Goal: Information Seeking & Learning: Learn about a topic

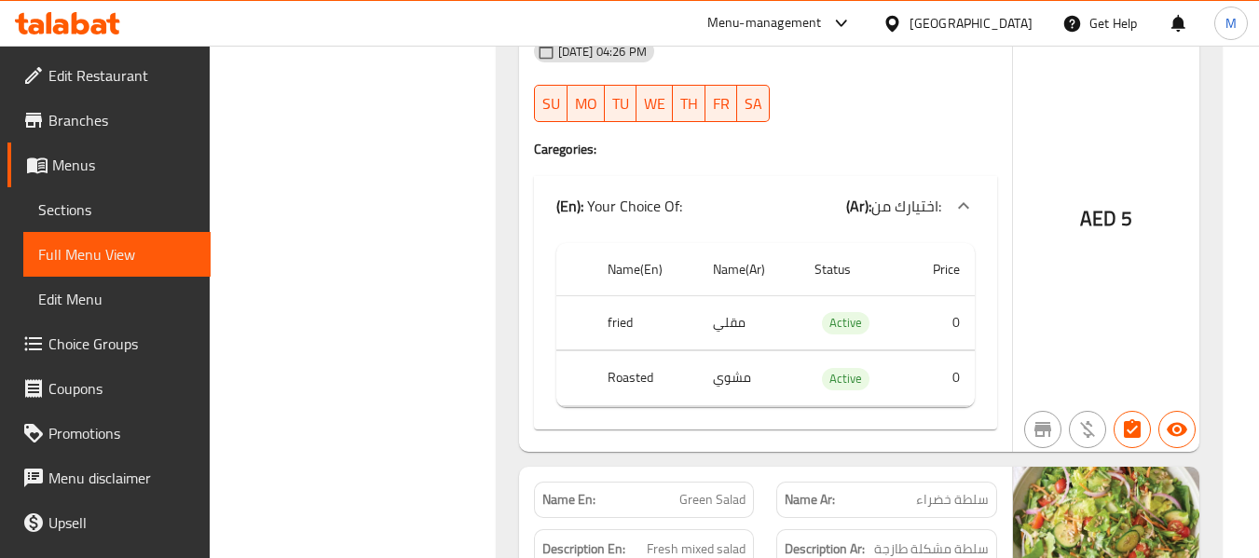
click at [909, 28] on div at bounding box center [896, 23] width 27 height 21
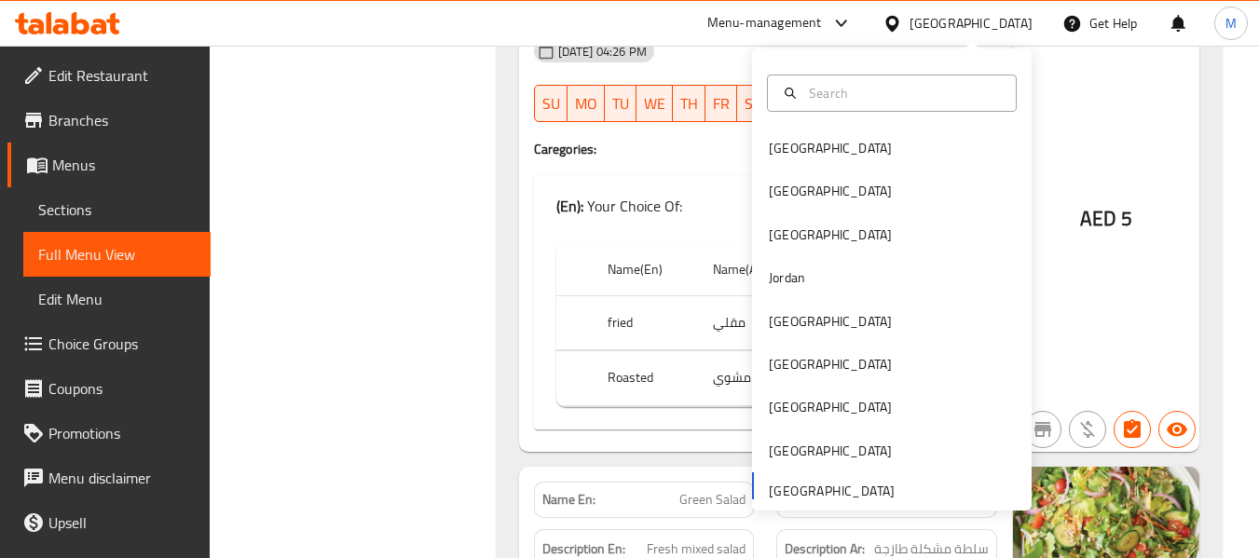
scroll to position [28681, 0]
click at [798, 192] on div "[GEOGRAPHIC_DATA]" at bounding box center [830, 191] width 153 height 43
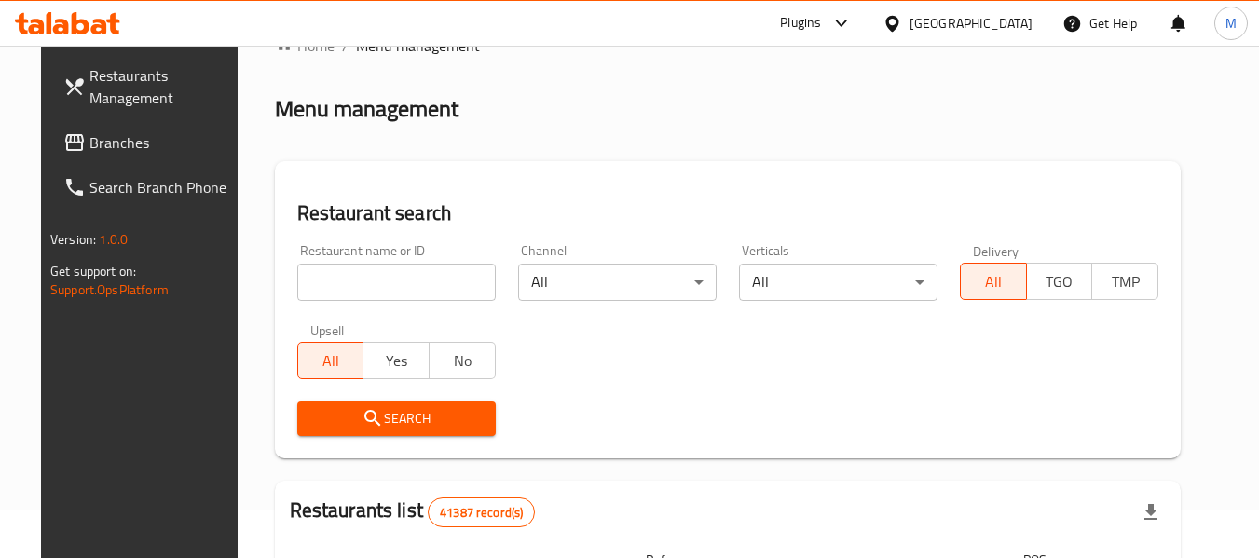
scroll to position [14, 0]
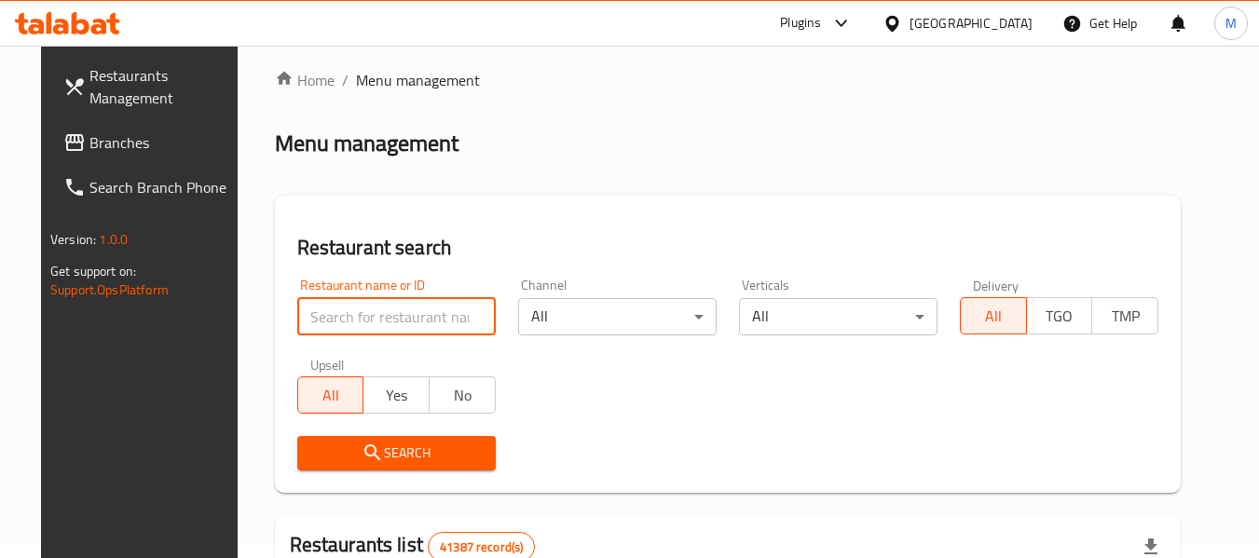
paste input "Blinky"
type input "Blinky"
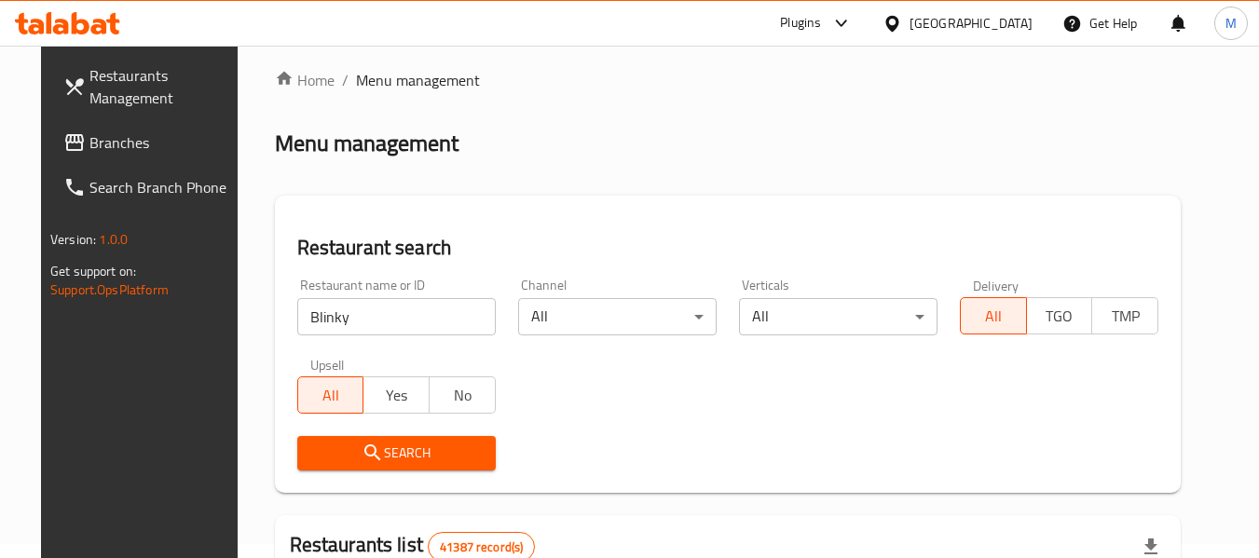
click at [417, 443] on span "Search" at bounding box center [396, 453] width 169 height 23
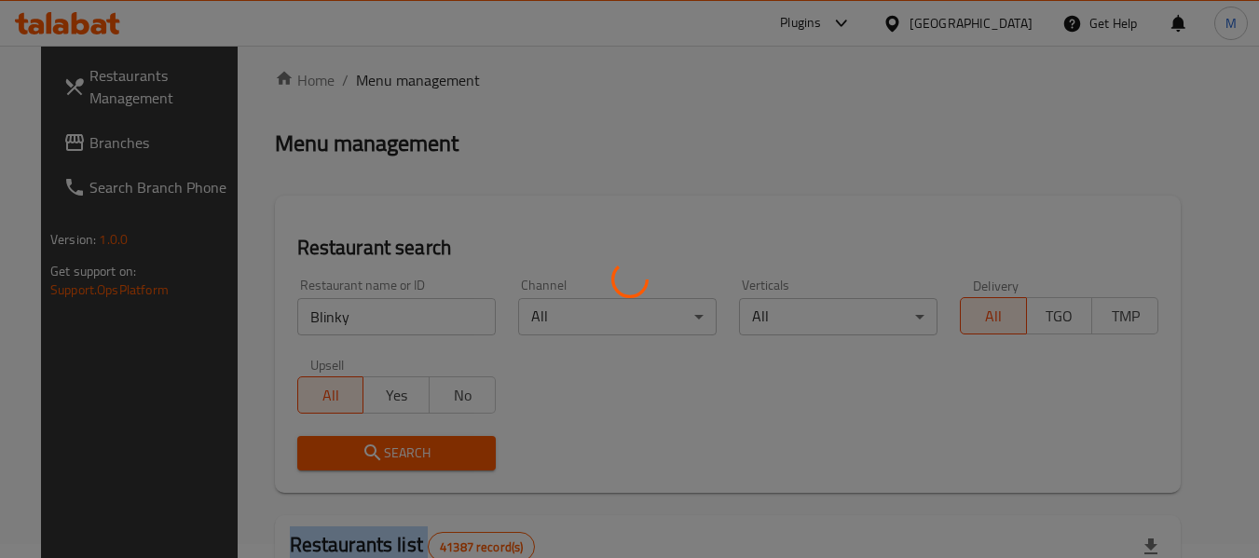
drag, startPoint x: 417, startPoint y: 443, endPoint x: 99, endPoint y: 29, distance: 521.9
click at [416, 443] on div at bounding box center [629, 279] width 1259 height 558
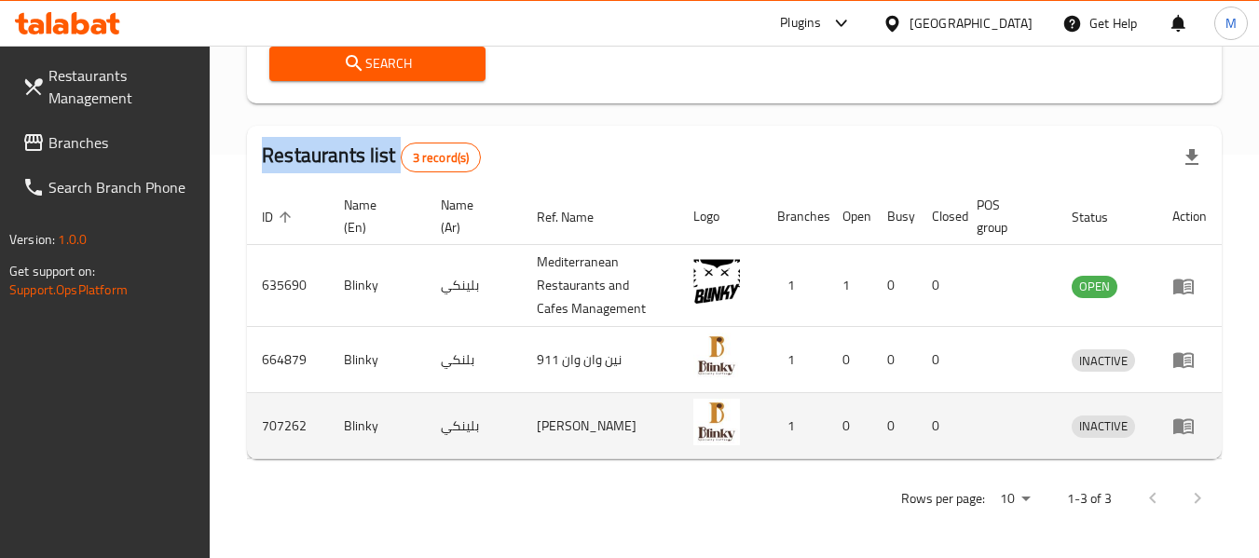
scroll to position [406, 0]
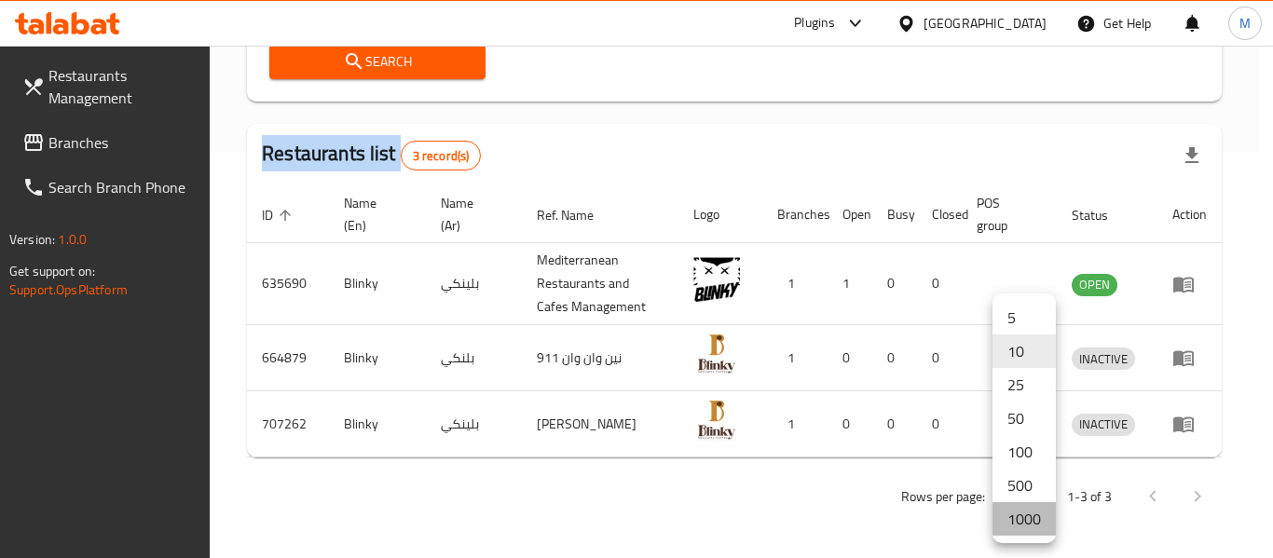
click at [1016, 527] on li "1000" at bounding box center [1024, 519] width 63 height 34
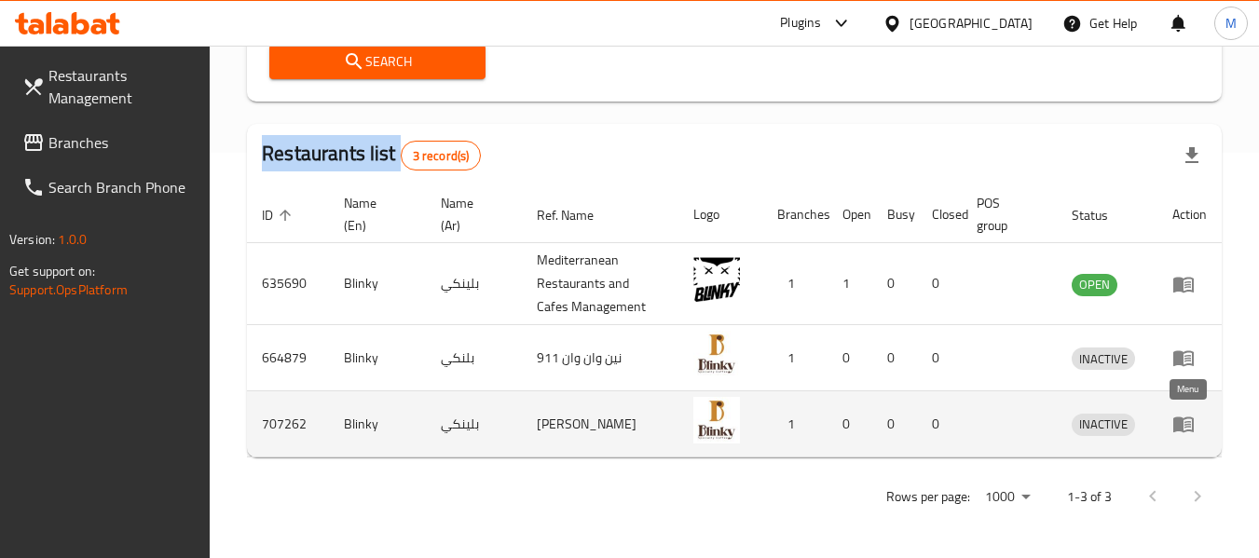
click at [1182, 424] on icon "enhanced table" at bounding box center [1184, 426] width 21 height 16
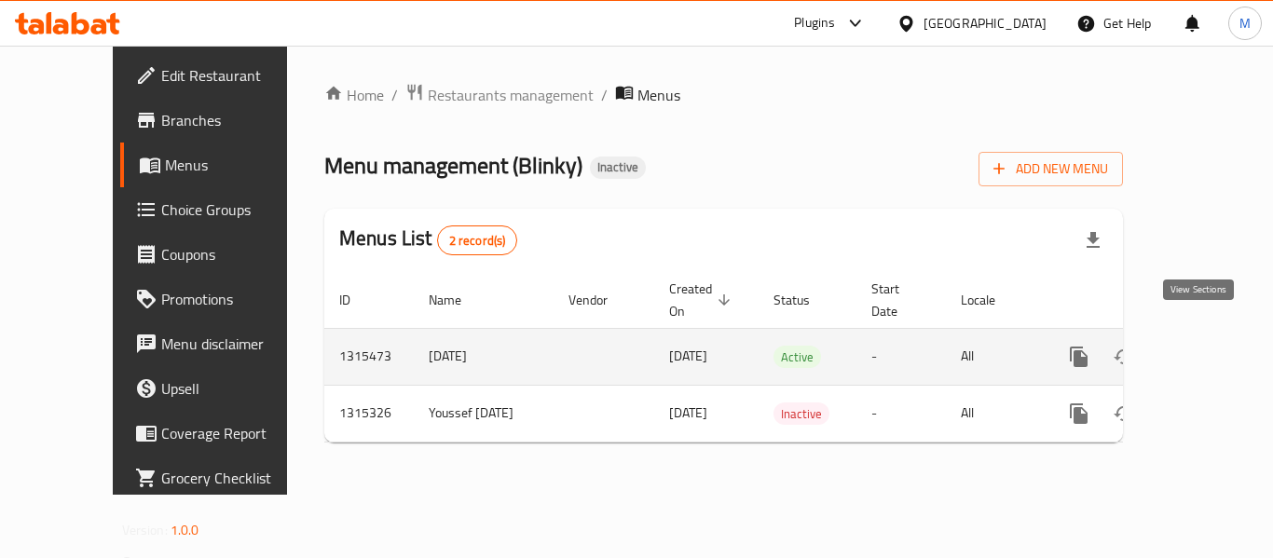
click at [1203, 346] on icon "enhanced table" at bounding box center [1214, 357] width 22 height 22
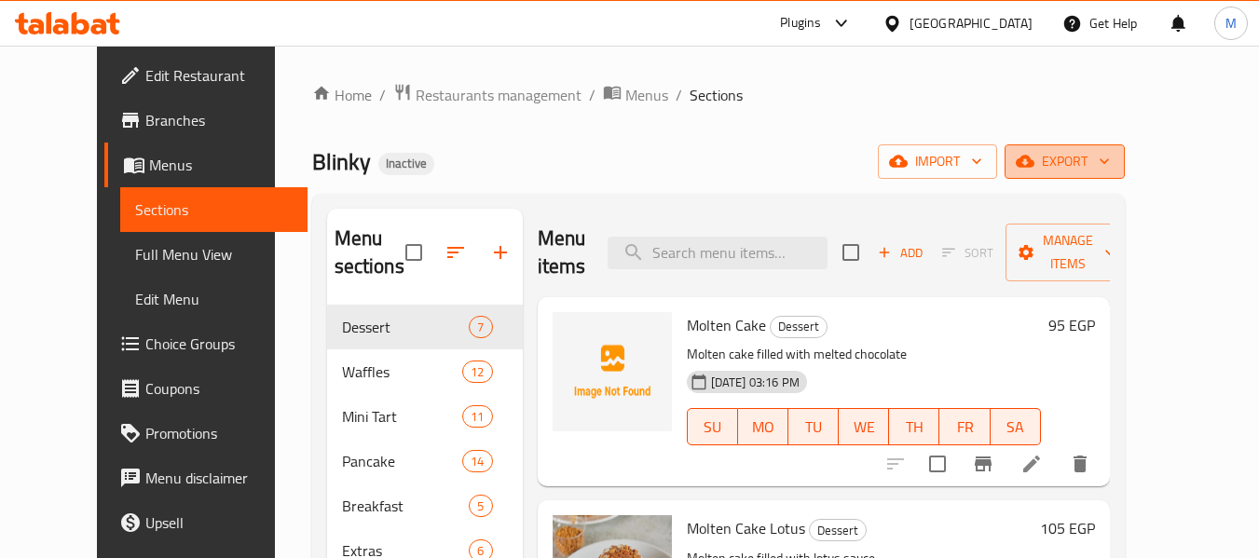
click at [1035, 159] on icon "button" at bounding box center [1025, 162] width 19 height 12
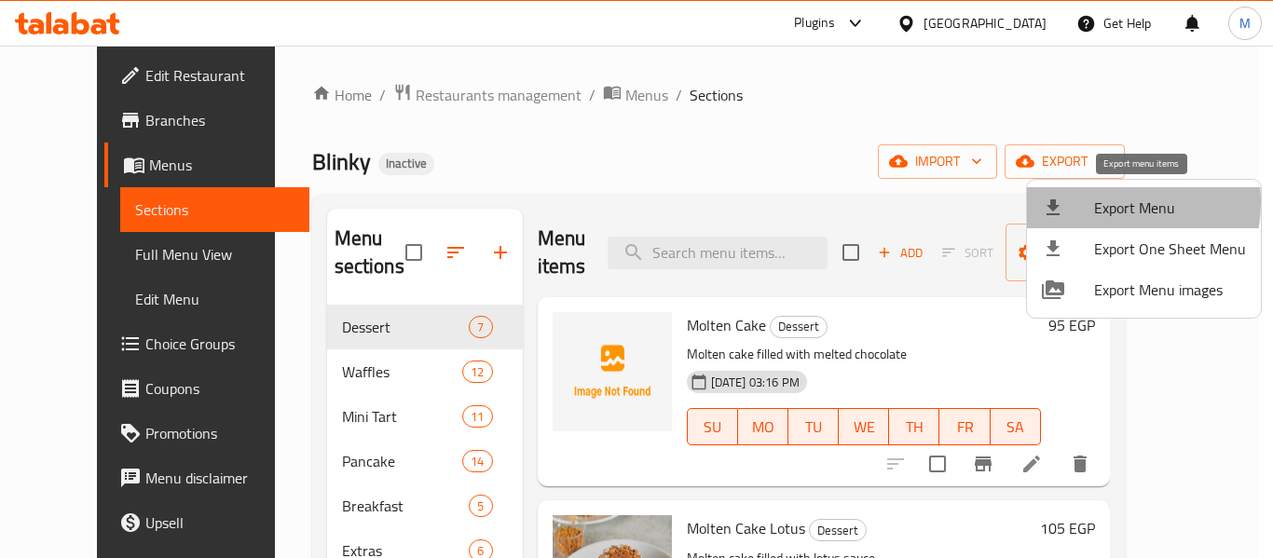
click at [1094, 201] on span "Export Menu" at bounding box center [1170, 208] width 152 height 22
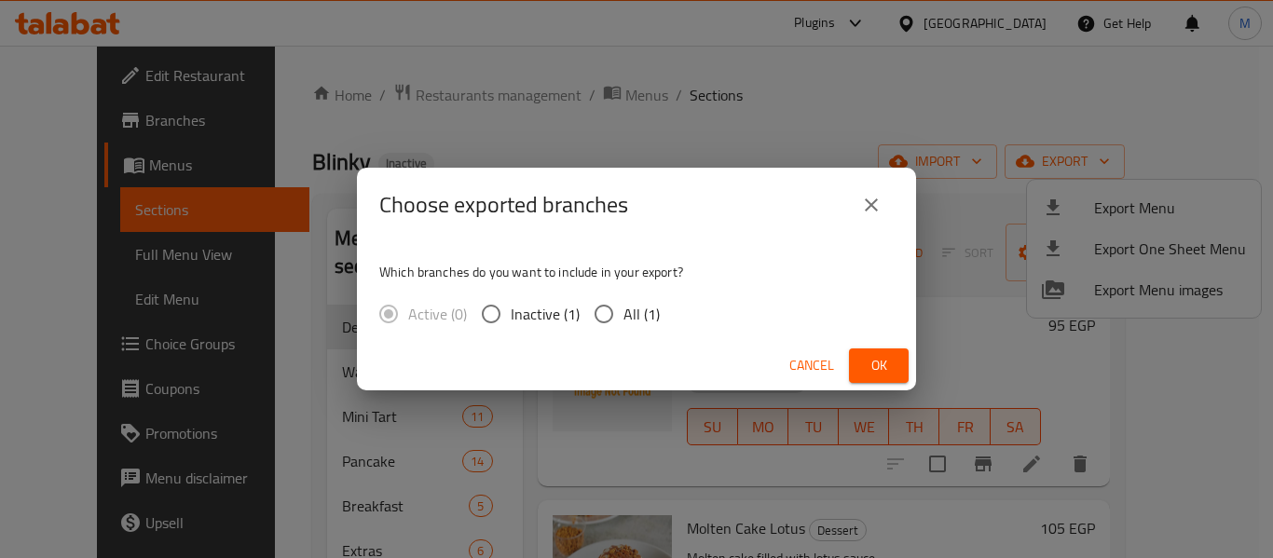
click at [598, 320] on input "All (1)" at bounding box center [603, 314] width 39 height 39
radio input "true"
click at [860, 369] on button "Ok" at bounding box center [879, 366] width 60 height 34
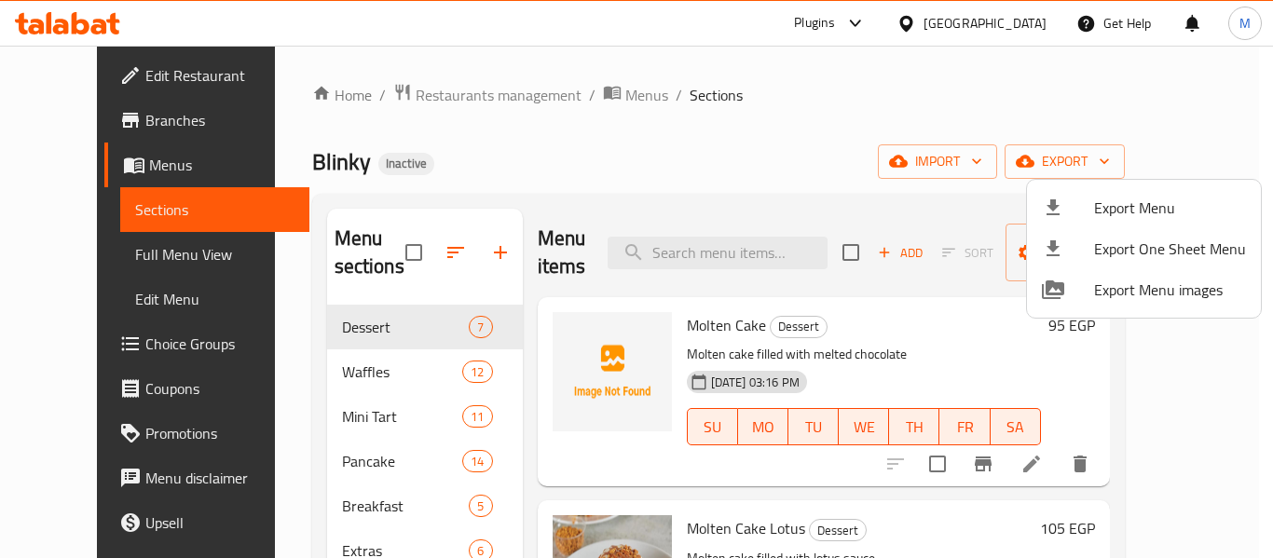
click at [583, 97] on div at bounding box center [636, 279] width 1273 height 558
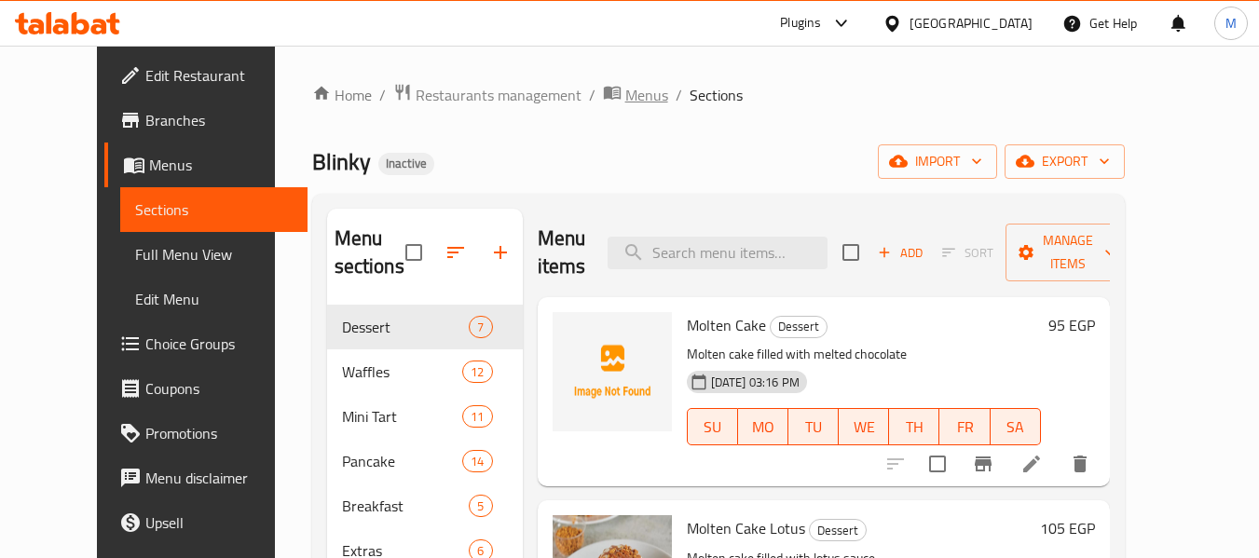
click at [626, 88] on span "Menus" at bounding box center [647, 95] width 43 height 22
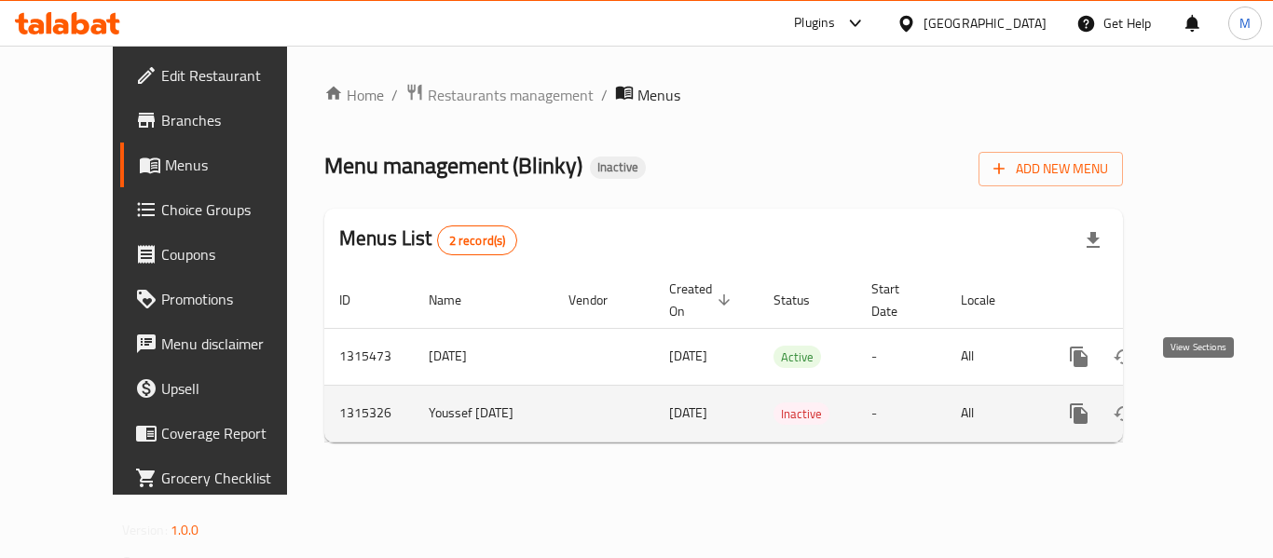
click at [1203, 403] on icon "enhanced table" at bounding box center [1214, 414] width 22 height 22
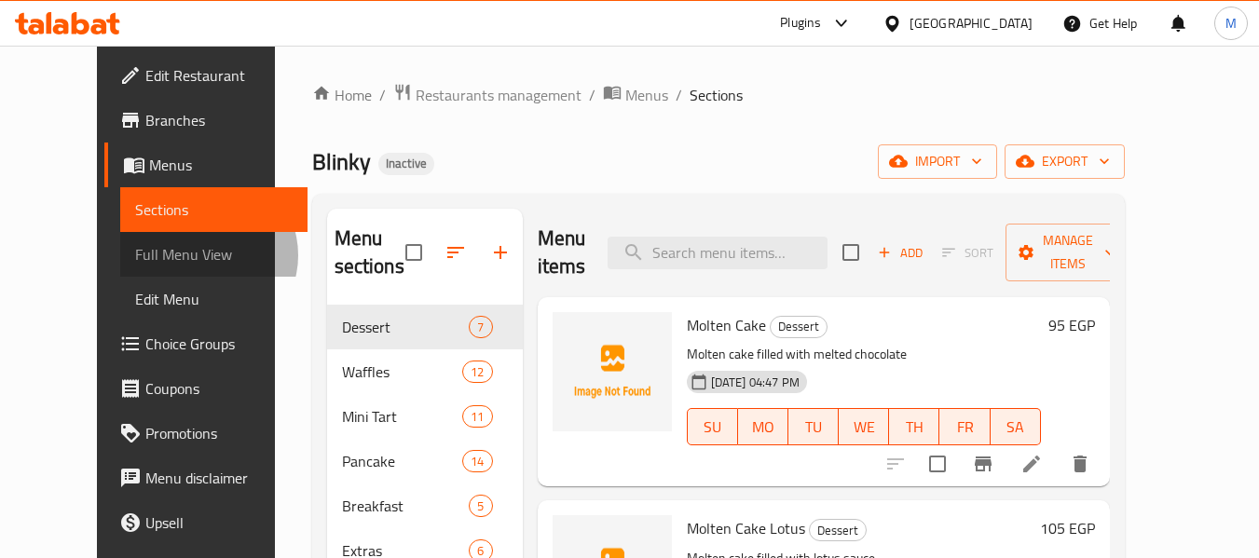
click at [135, 255] on span "Full Menu View" at bounding box center [214, 254] width 158 height 22
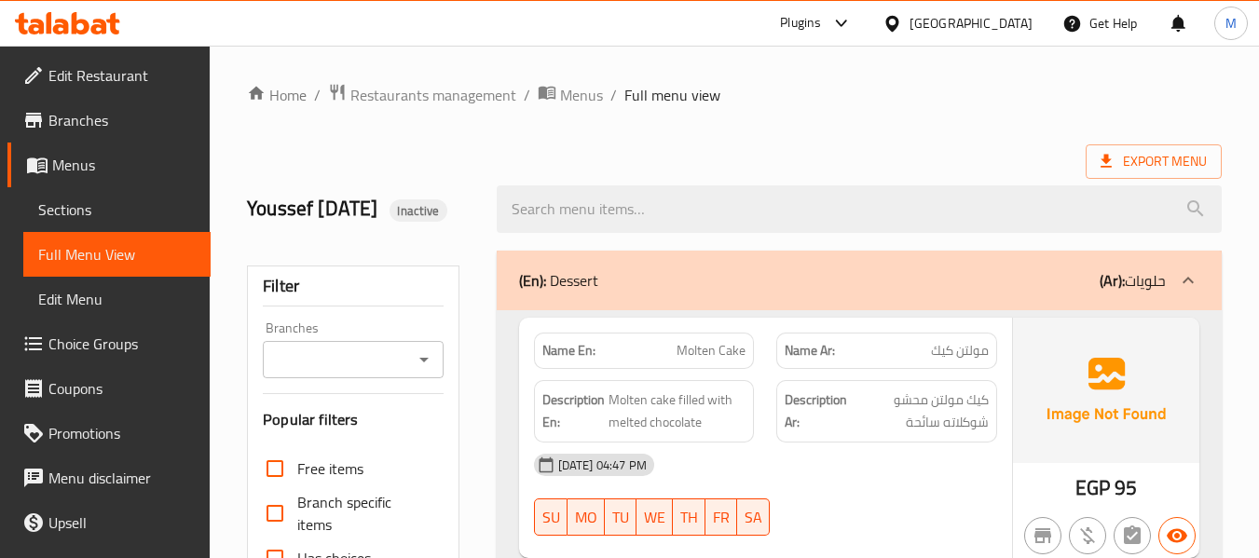
scroll to position [280, 0]
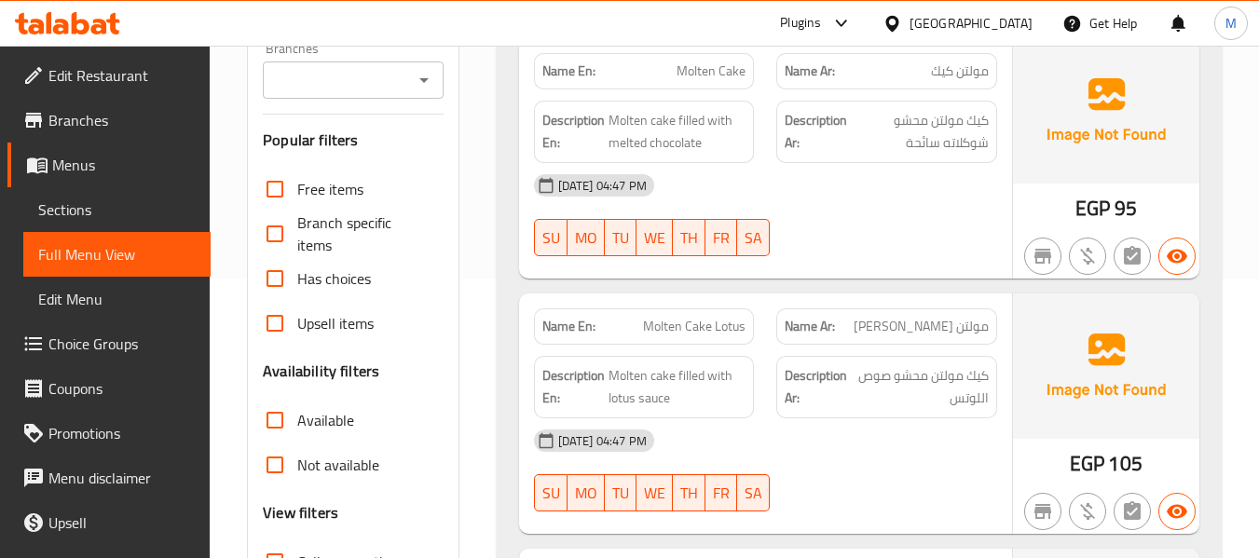
click at [569, 81] on strong "Name En:" at bounding box center [569, 72] width 53 height 20
copy strong "Name En:"
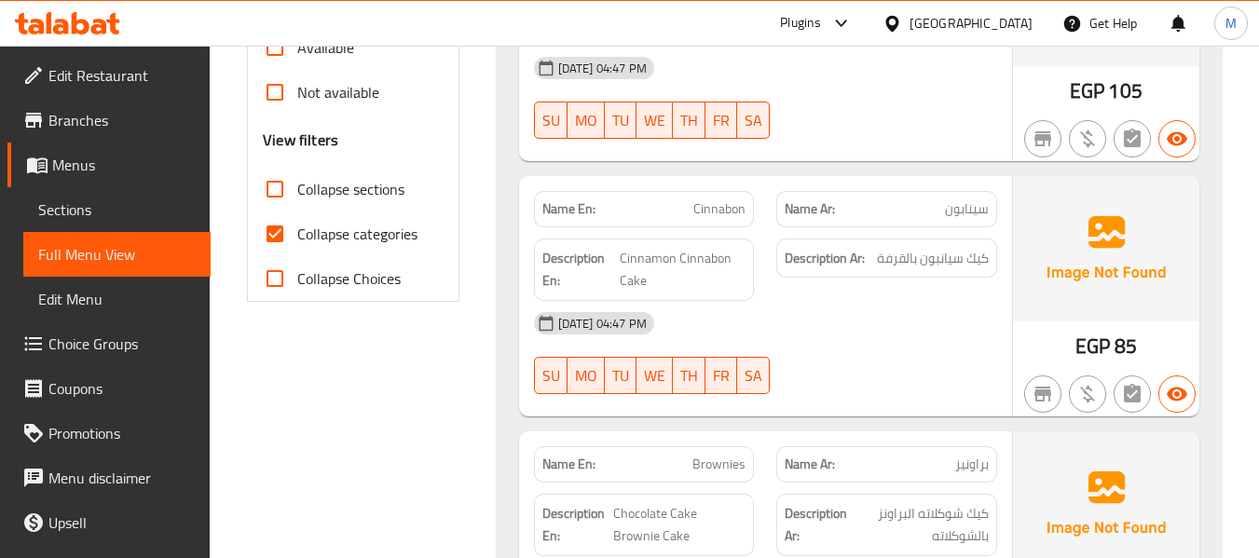
click at [378, 245] on span "Collapse categories" at bounding box center [357, 234] width 120 height 22
click at [297, 256] on input "Collapse categories" at bounding box center [275, 234] width 45 height 45
checkbox input "false"
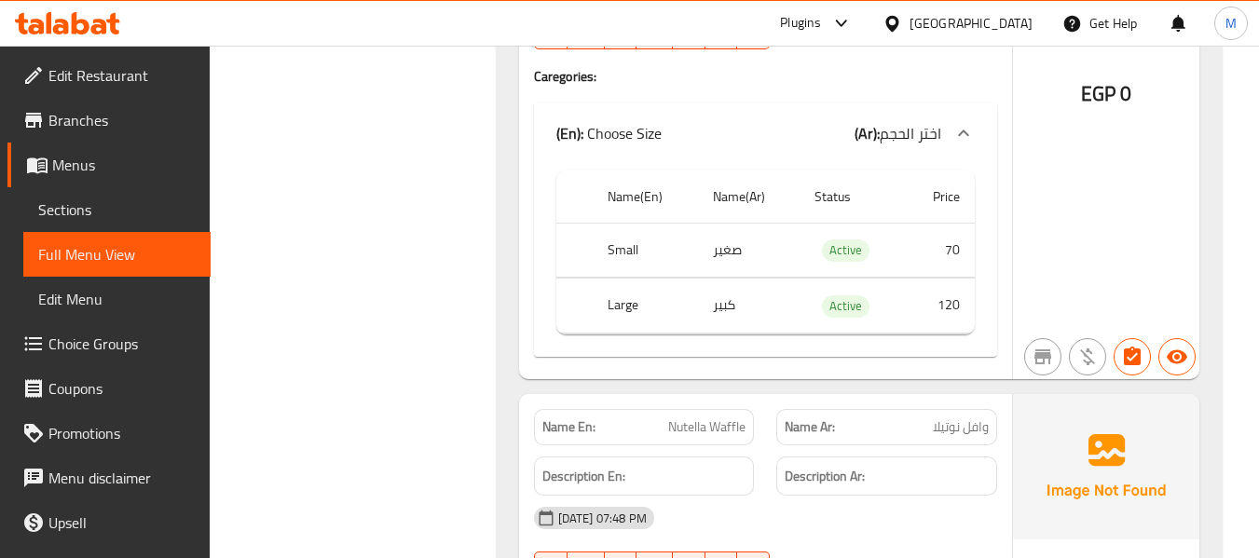
scroll to position [0, 0]
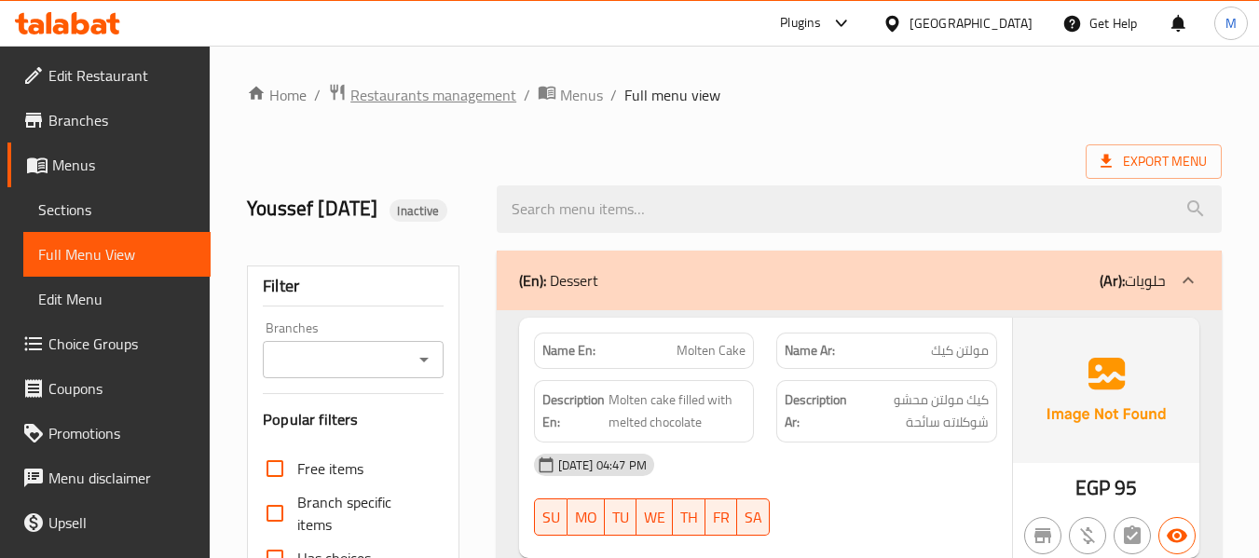
click at [455, 103] on span "Restaurants management" at bounding box center [434, 95] width 166 height 22
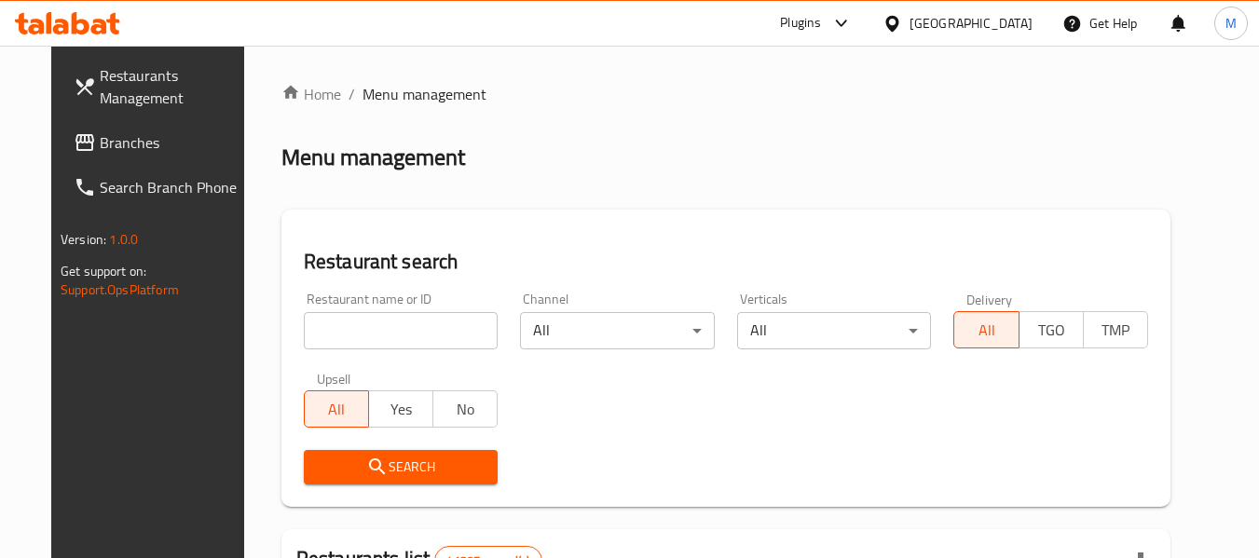
click at [899, 27] on icon at bounding box center [892, 23] width 13 height 16
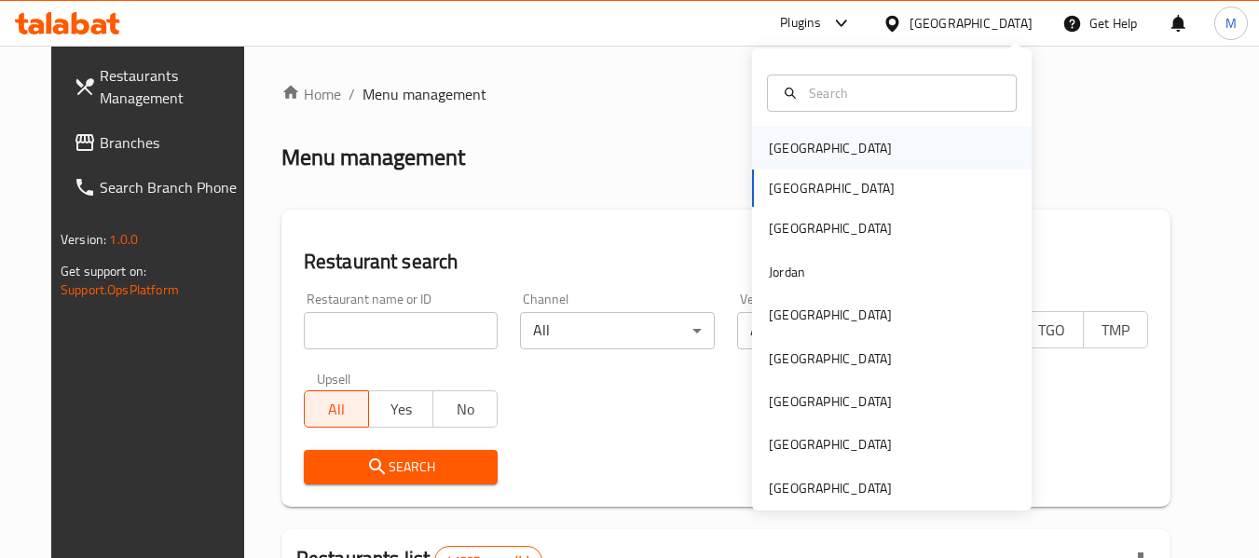
click at [794, 148] on div "[GEOGRAPHIC_DATA]" at bounding box center [830, 148] width 123 height 21
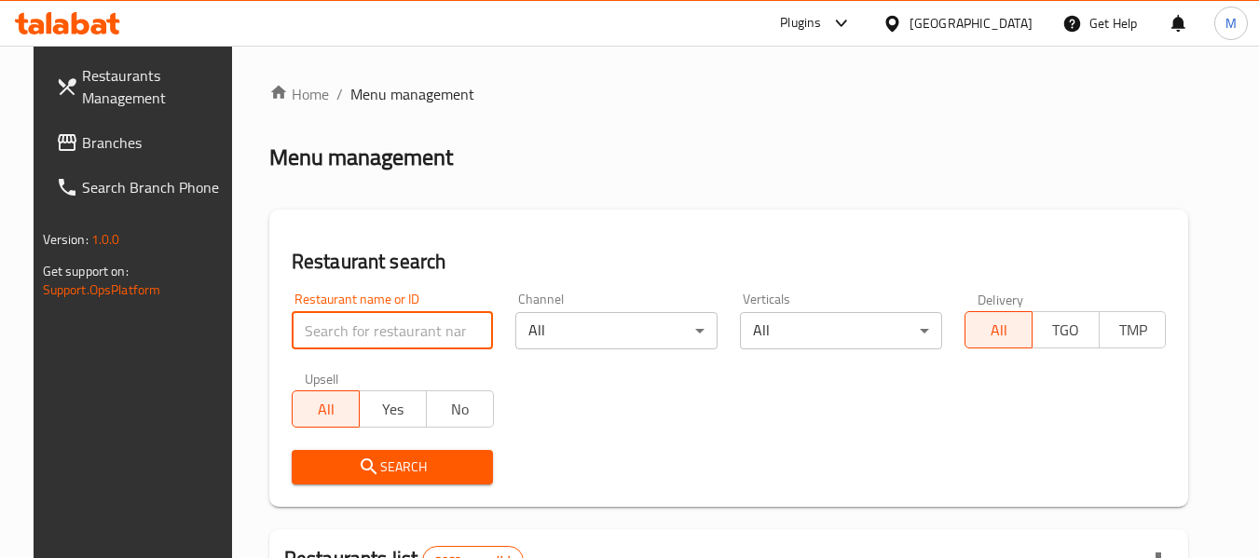
paste input "Thailand Gate Restaurant"
type input "Thailand Gate Restaurant"
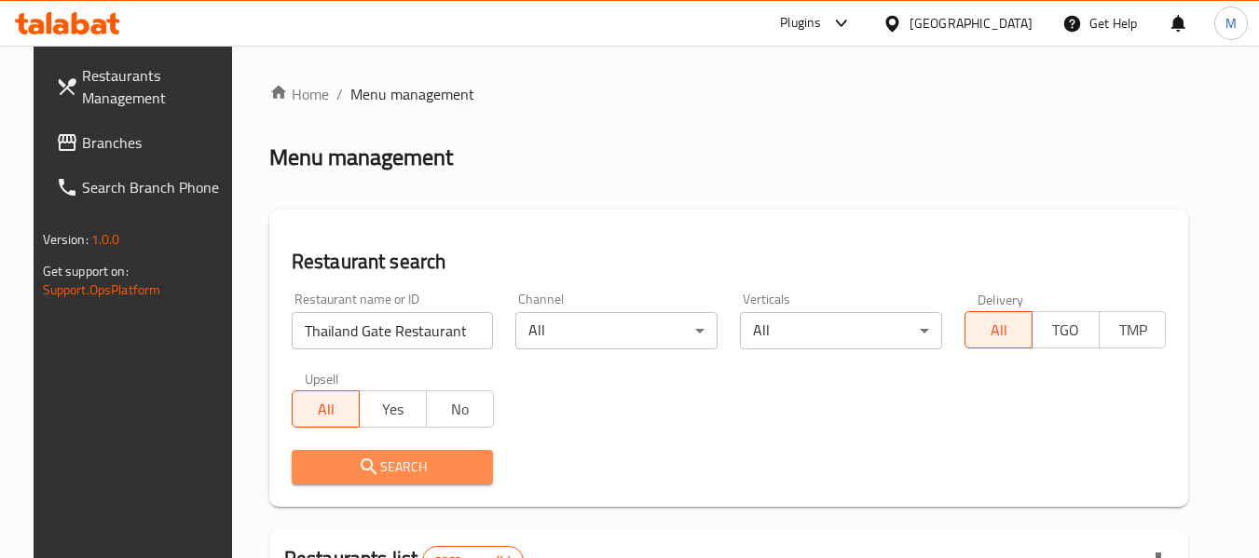
click at [433, 479] on button "Search" at bounding box center [393, 467] width 202 height 34
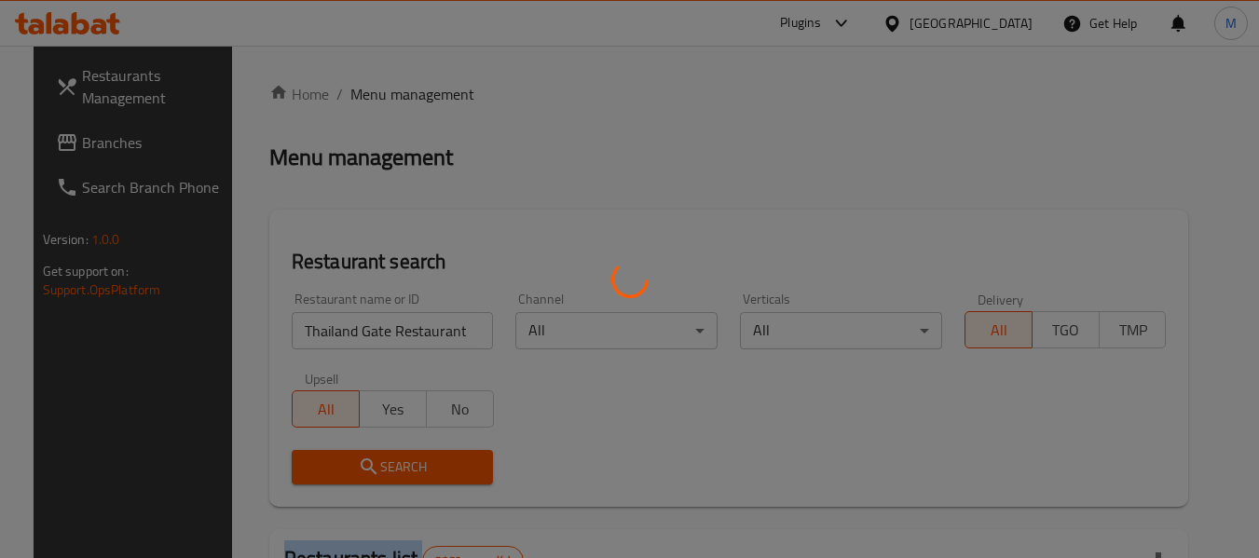
click at [433, 479] on div at bounding box center [629, 279] width 1259 height 558
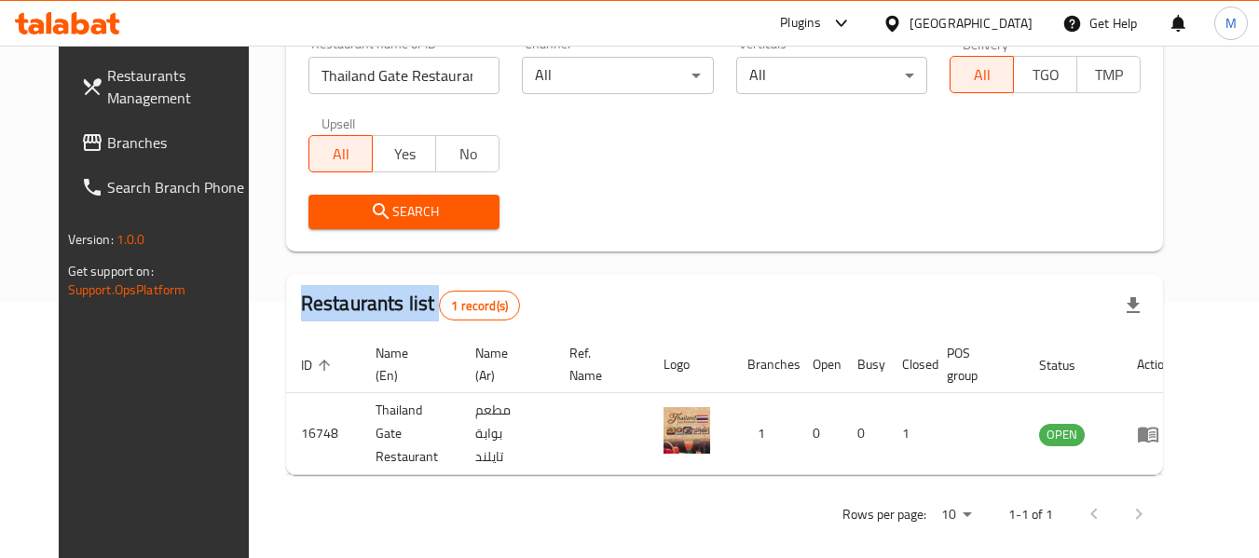
scroll to position [257, 0]
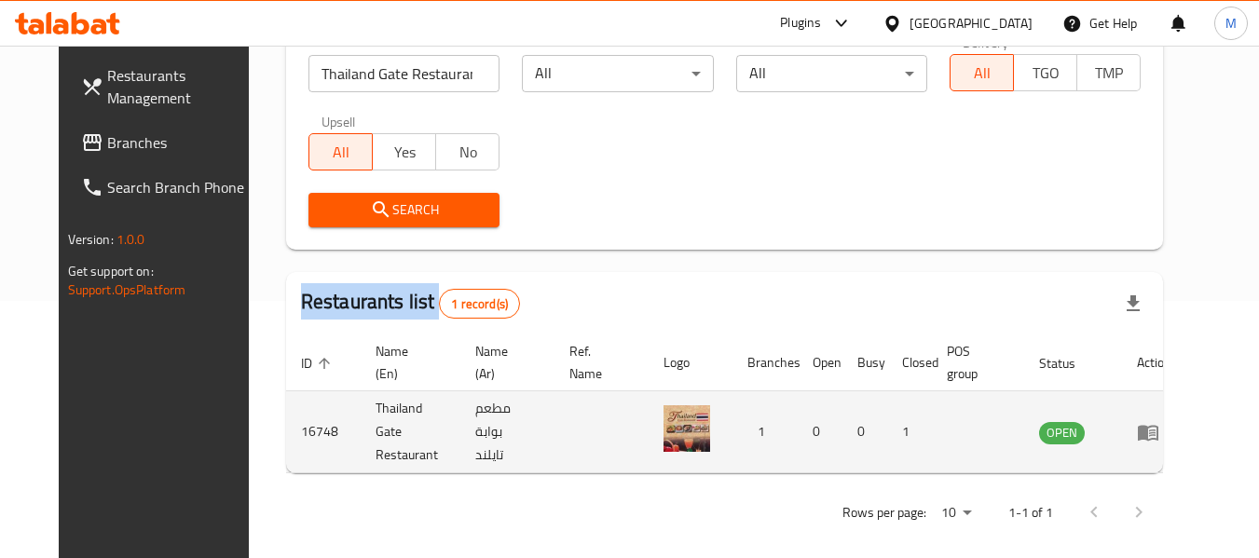
click at [1172, 423] on link "enhanced table" at bounding box center [1154, 432] width 34 height 22
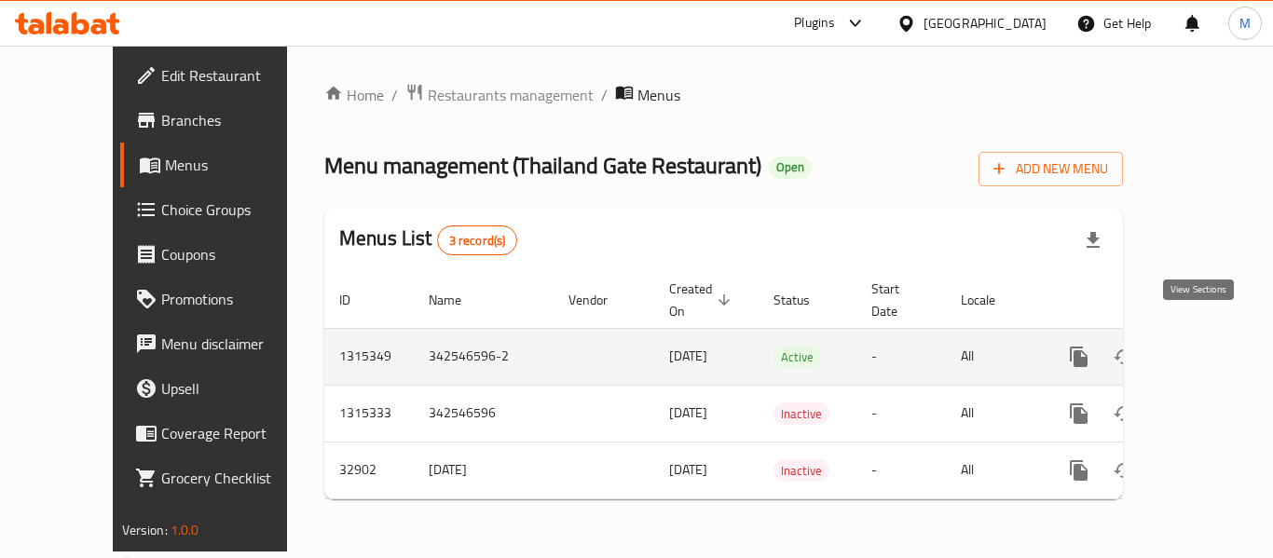
click at [1205, 349] on icon "enhanced table" at bounding box center [1213, 357] width 17 height 17
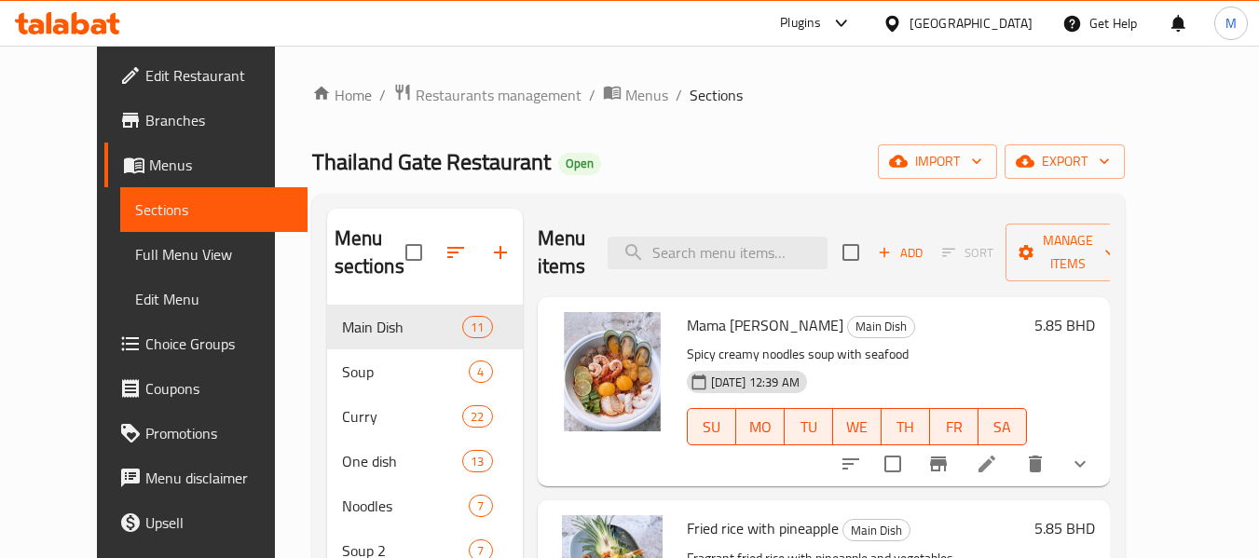
click at [135, 254] on span "Full Menu View" at bounding box center [214, 254] width 158 height 22
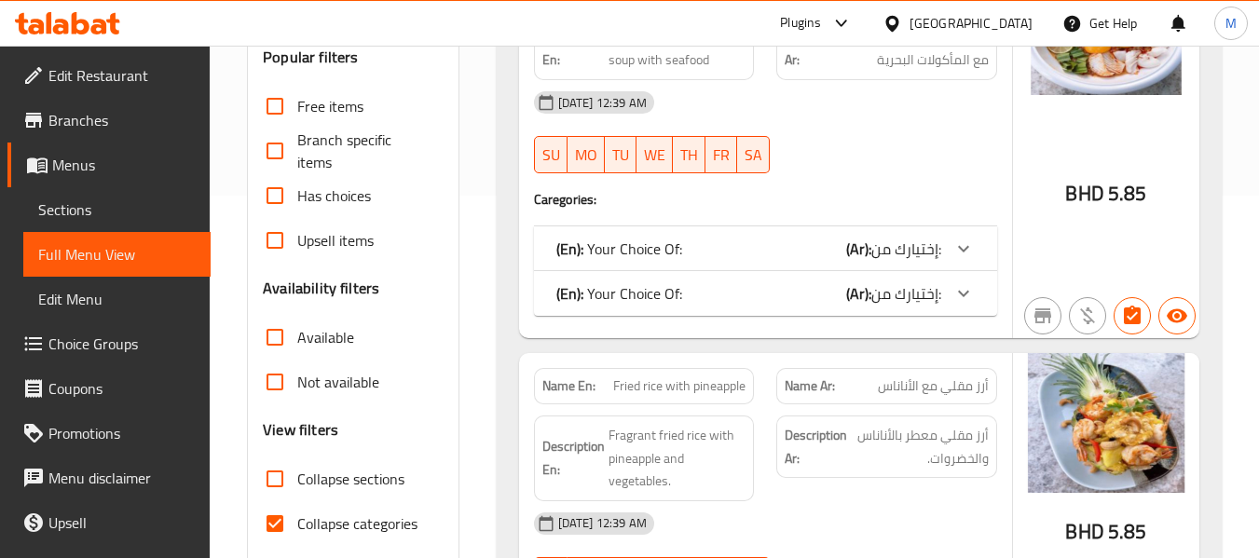
scroll to position [466, 0]
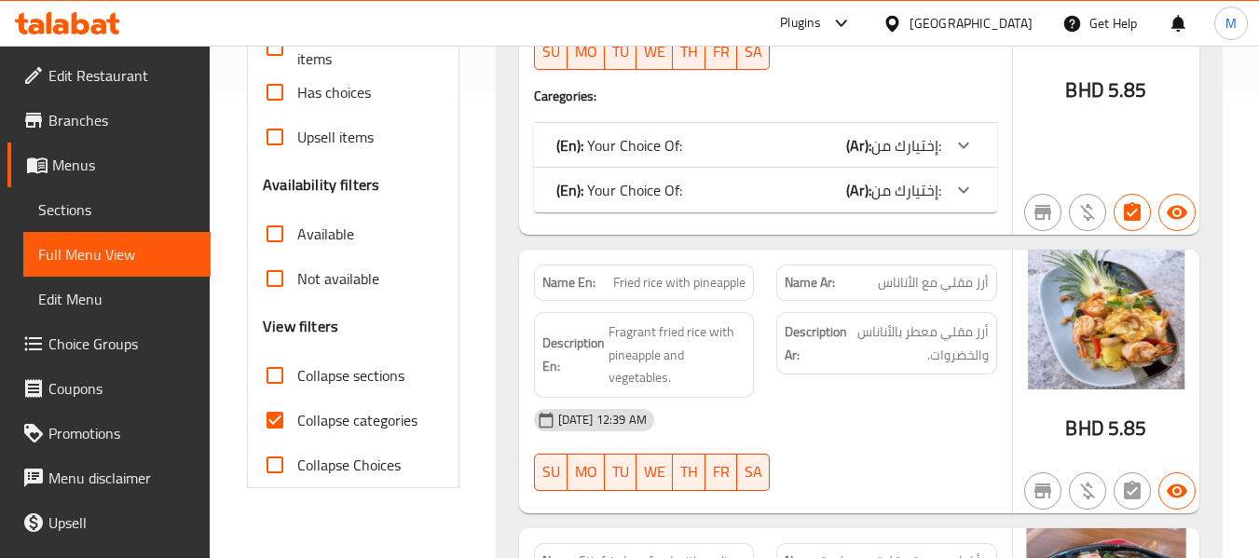
click at [323, 428] on span "Collapse categories" at bounding box center [357, 420] width 120 height 22
click at [297, 428] on input "Collapse categories" at bounding box center [275, 420] width 45 height 45
checkbox input "false"
click at [356, 378] on span "Collapse sections" at bounding box center [350, 375] width 107 height 22
click at [297, 378] on input "Collapse sections" at bounding box center [275, 375] width 45 height 45
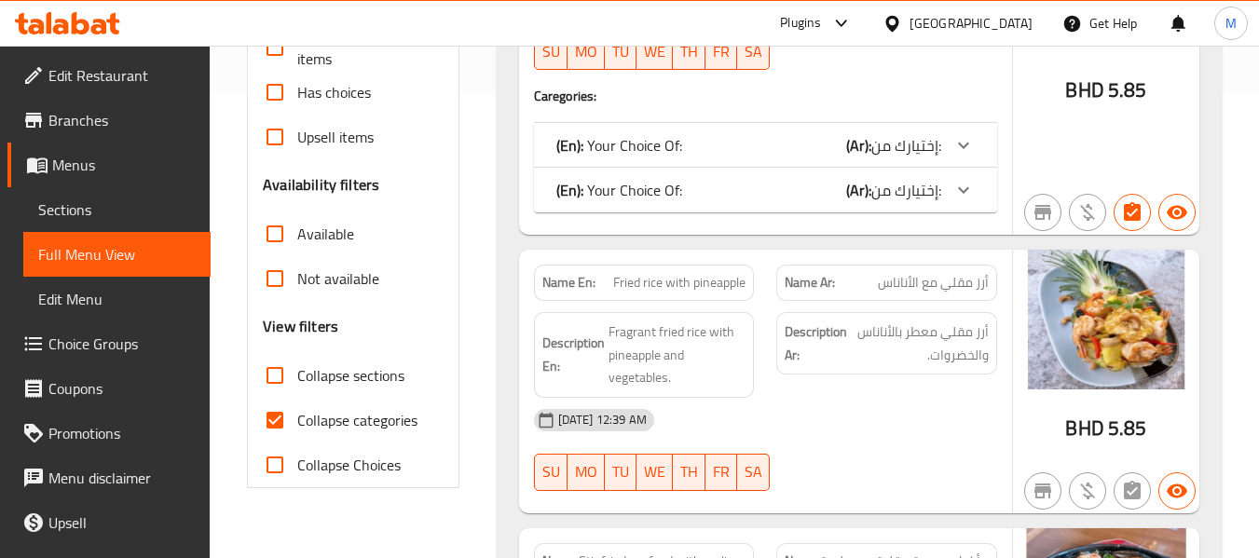
checkbox input "true"
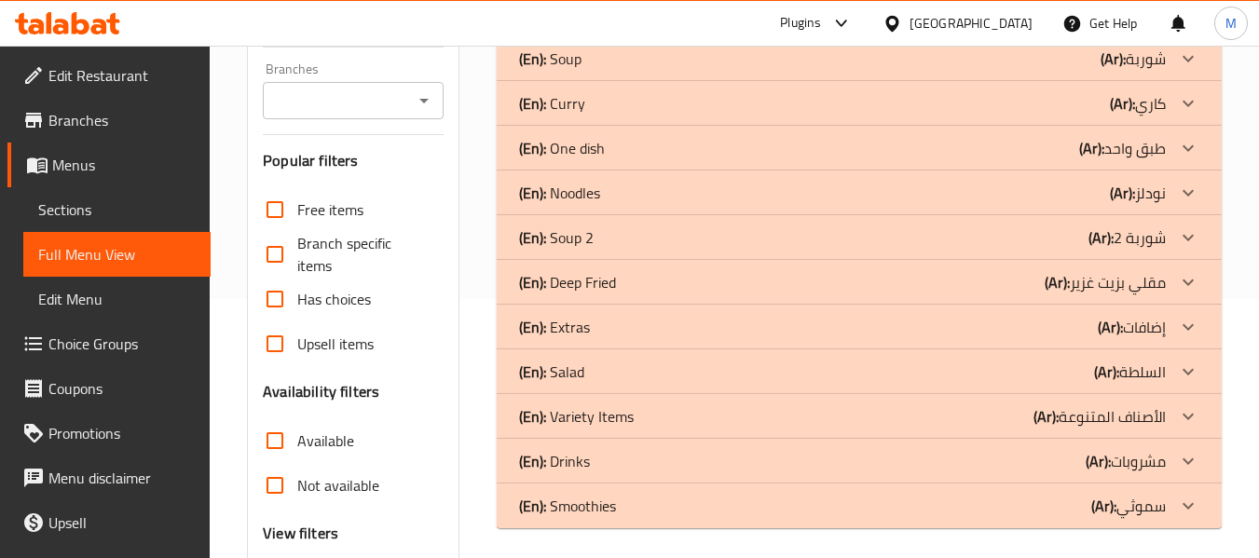
scroll to position [247, 0]
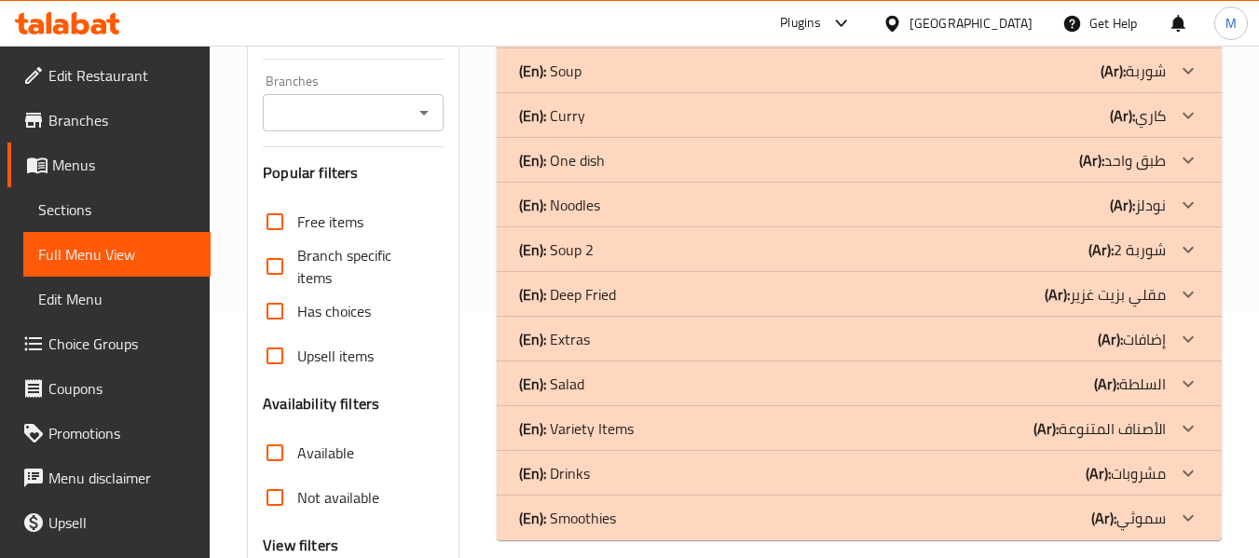
click at [590, 204] on p "(En): Noodles" at bounding box center [559, 205] width 81 height 22
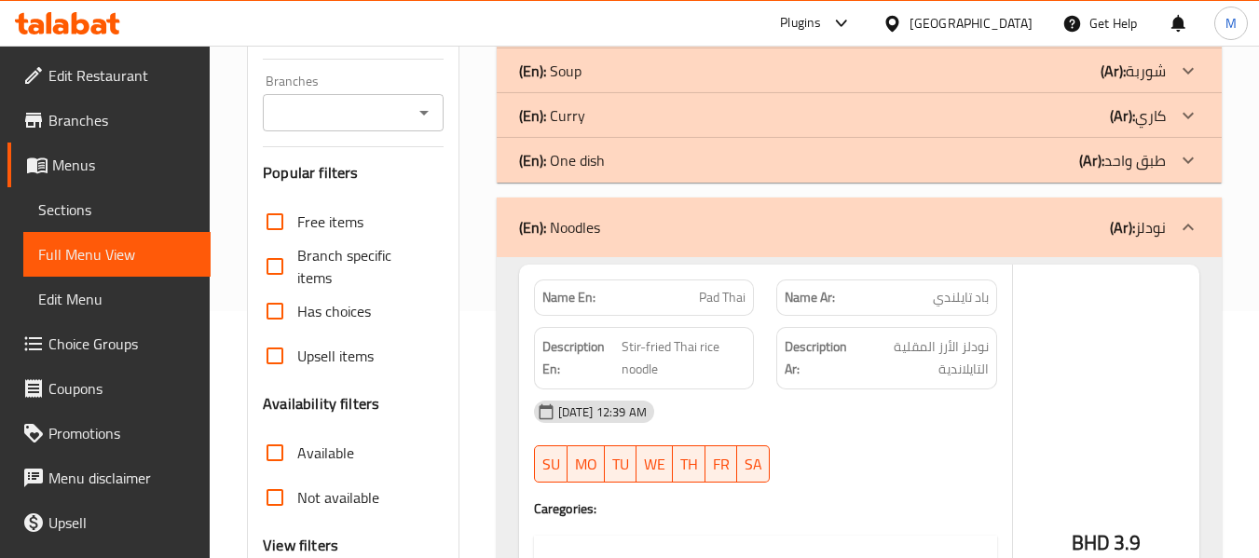
click at [604, 162] on p "(En): One dish" at bounding box center [562, 160] width 86 height 22
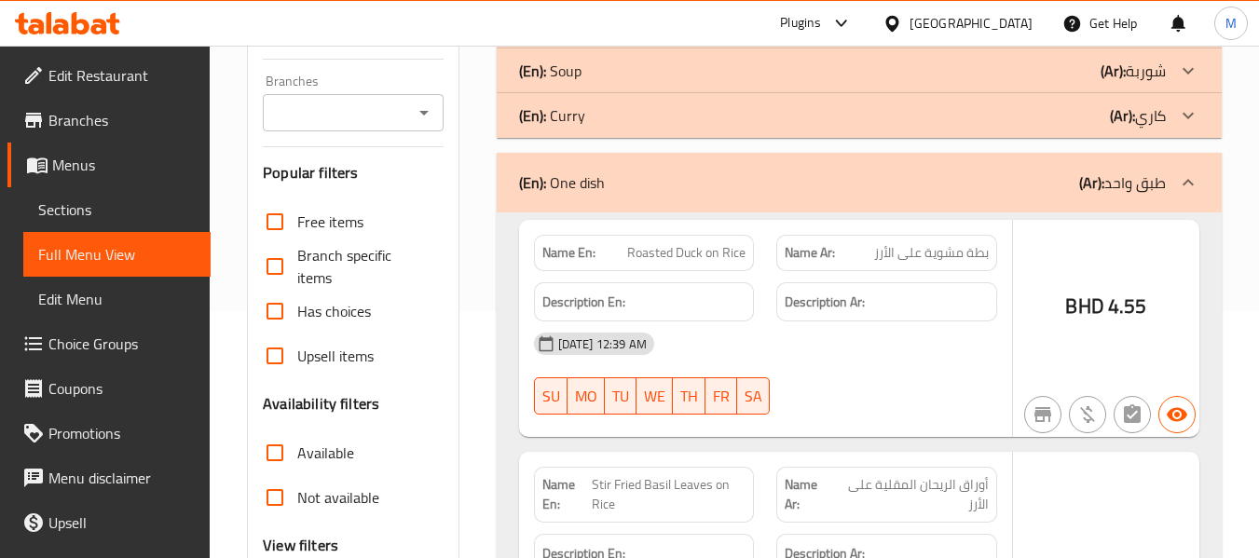
click at [582, 301] on strong "Description En:" at bounding box center [584, 302] width 83 height 23
click at [582, 248] on strong "Name En:" at bounding box center [569, 253] width 53 height 20
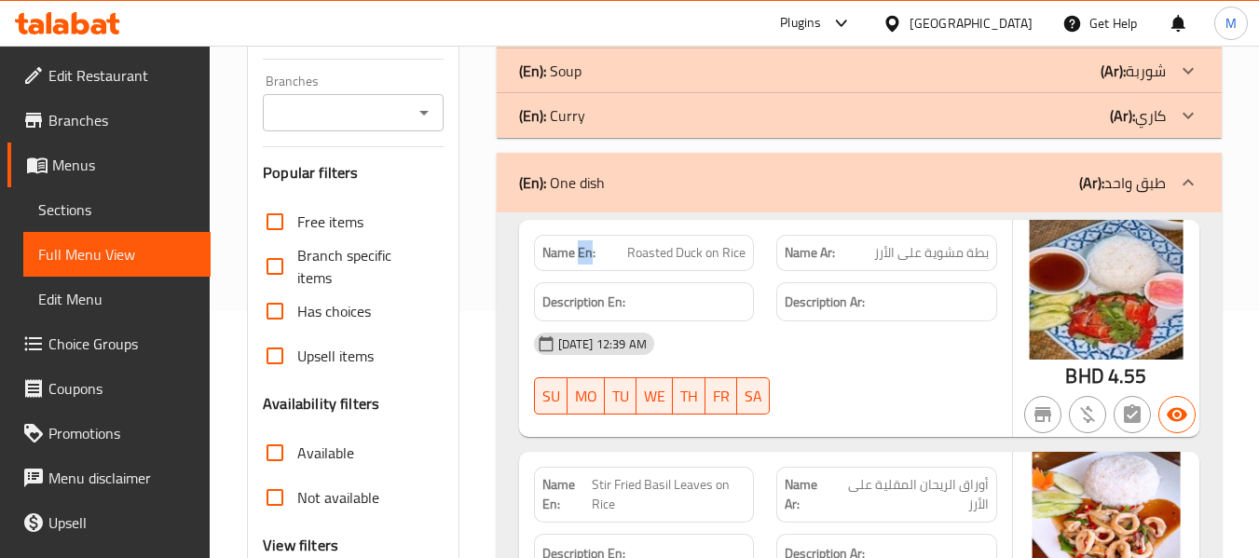
click at [582, 248] on strong "Name En:" at bounding box center [569, 253] width 53 height 20
copy strong "Name En:"
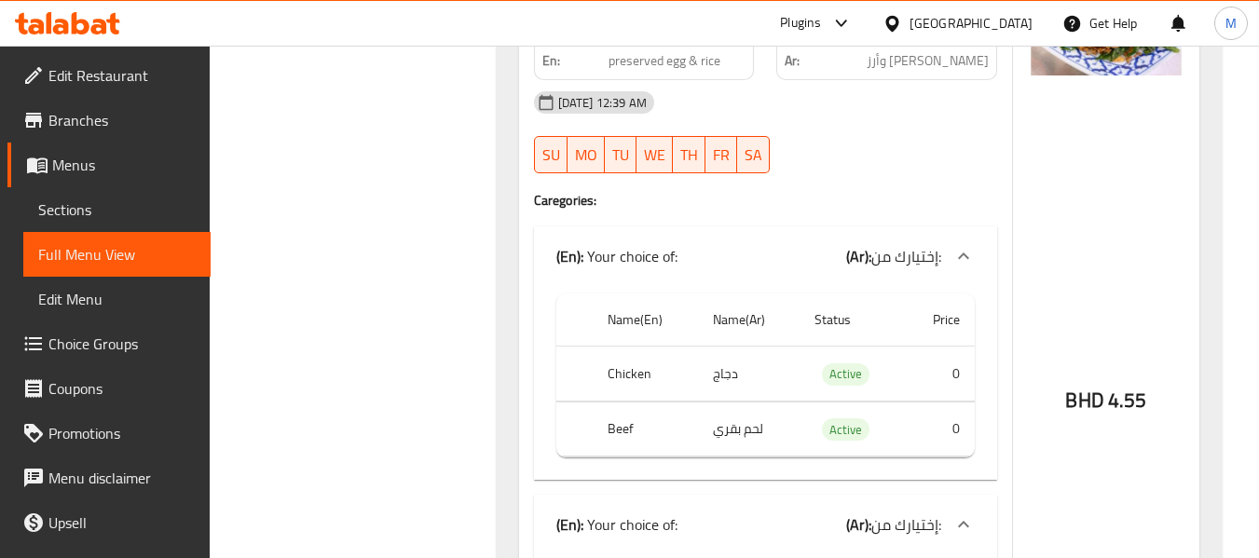
scroll to position [2018, 0]
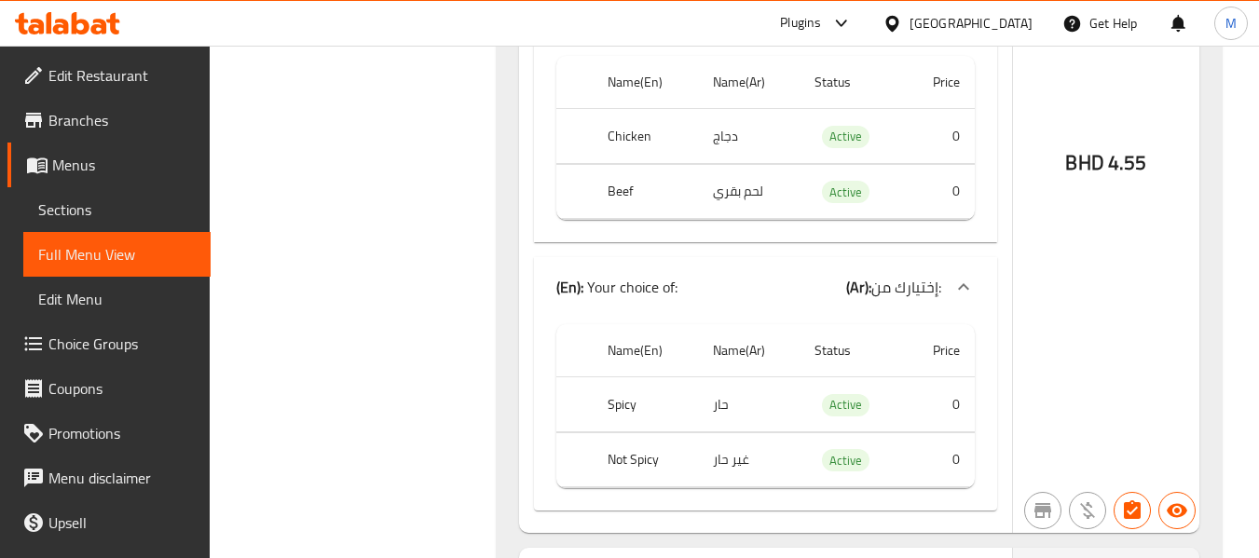
click at [844, 191] on span "Active" at bounding box center [846, 192] width 48 height 21
copy span "Active"
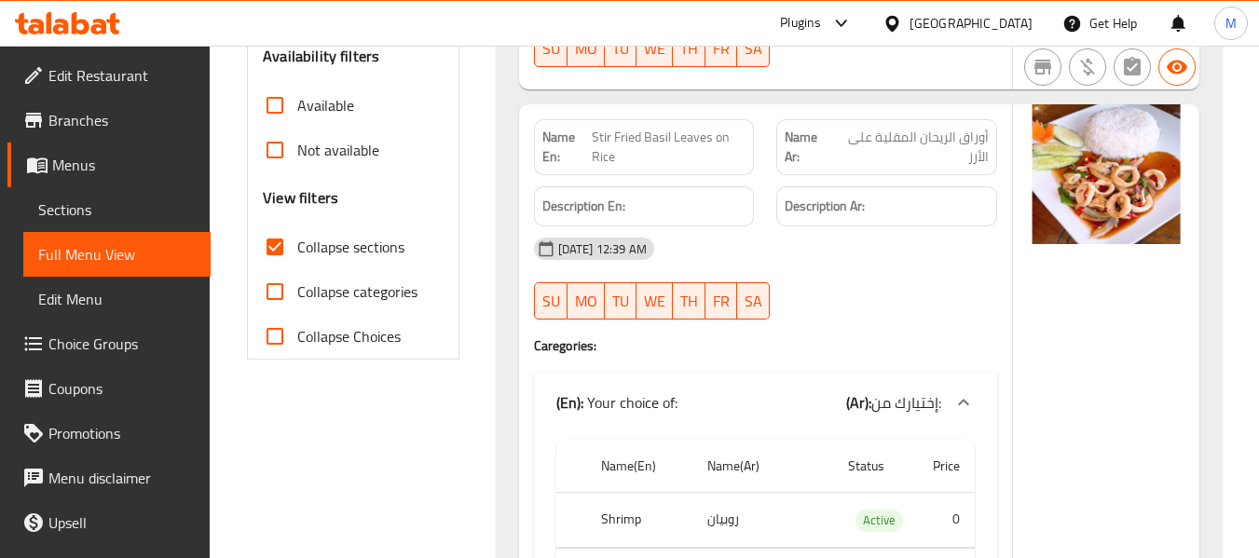
scroll to position [0, 0]
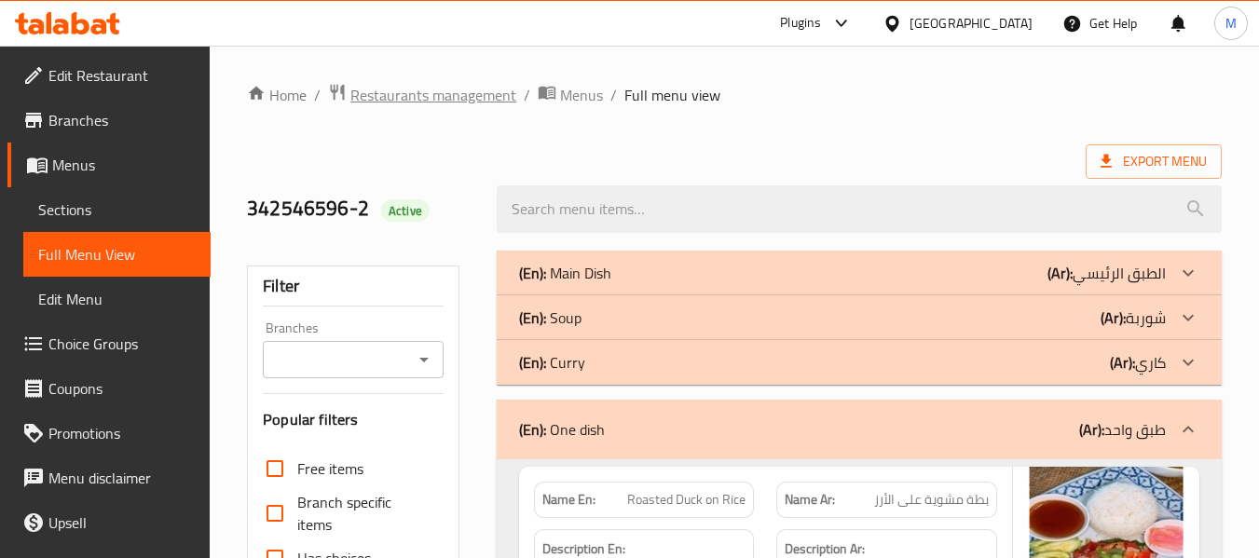
click at [419, 84] on span "Restaurants management" at bounding box center [434, 95] width 166 height 22
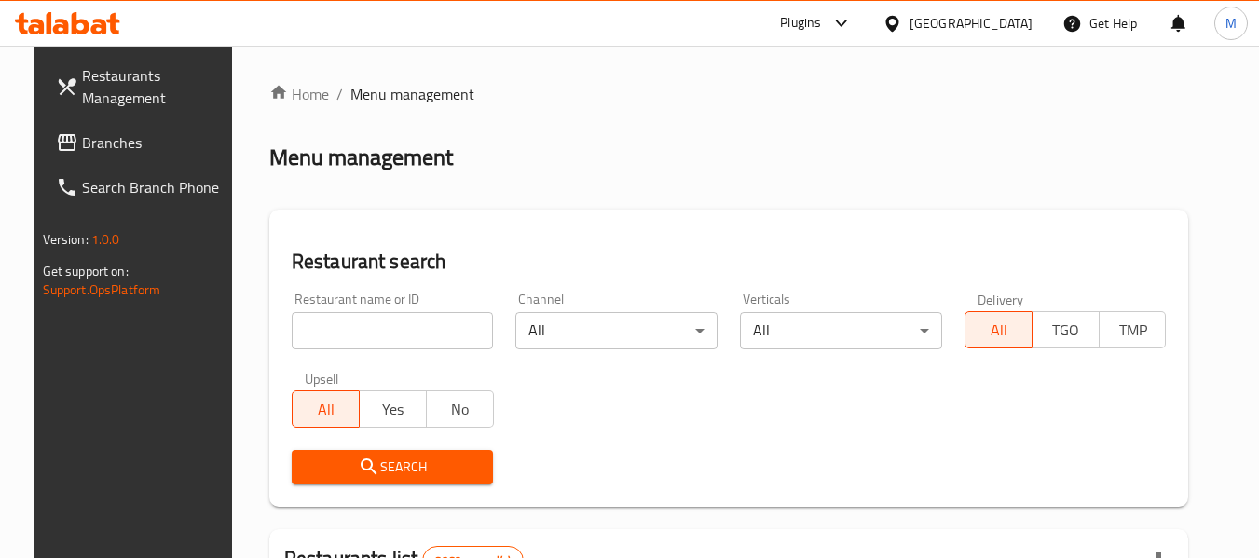
click at [902, 33] on icon at bounding box center [893, 24] width 20 height 20
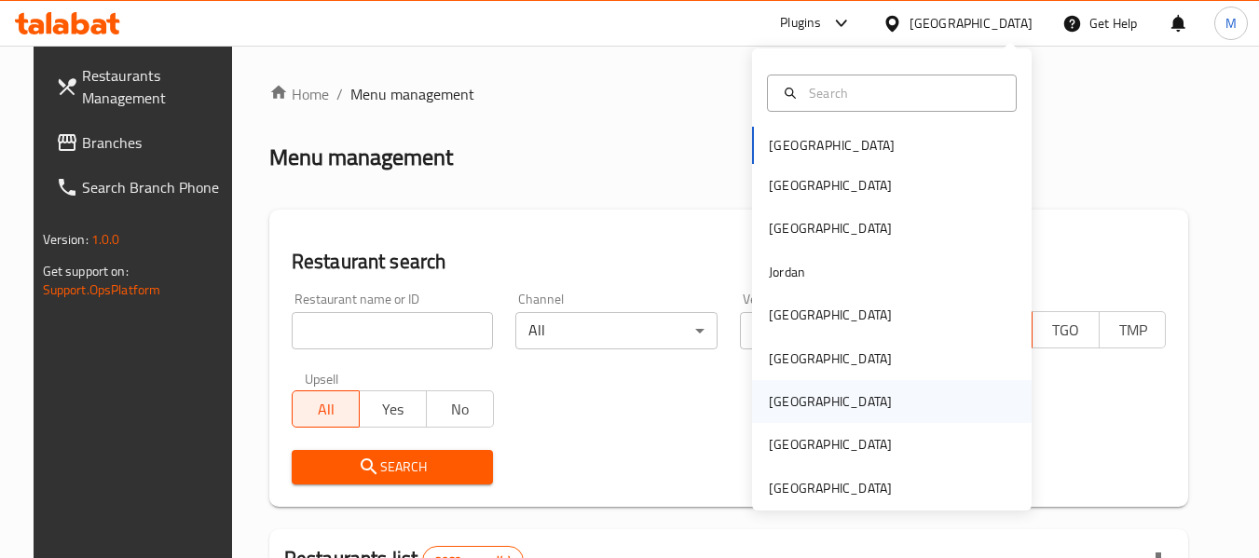
click at [833, 403] on div "[GEOGRAPHIC_DATA]" at bounding box center [892, 401] width 280 height 43
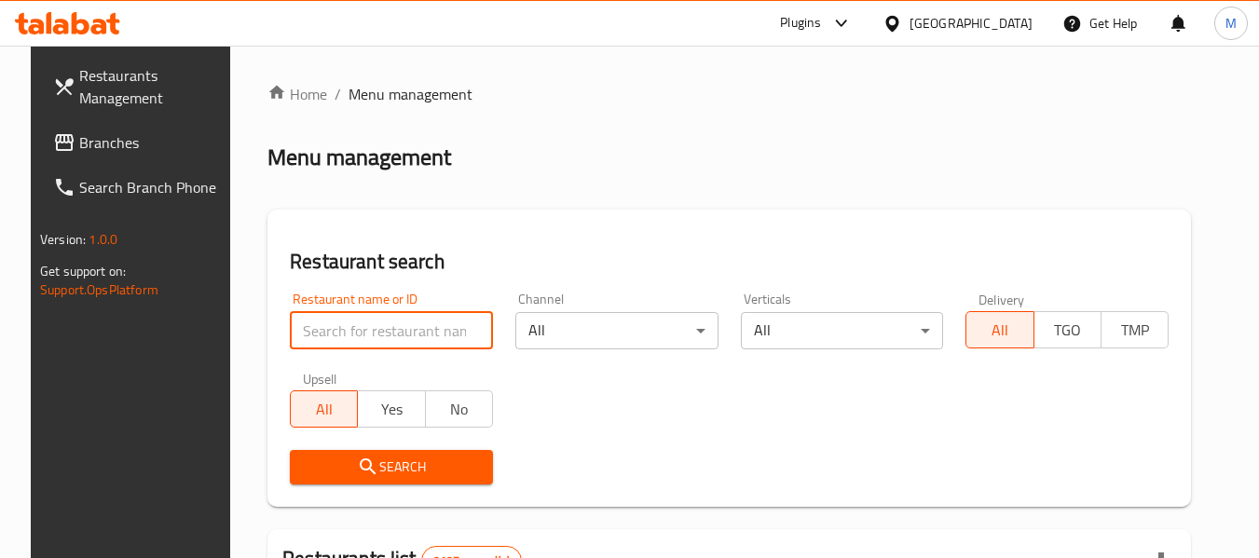
click at [435, 327] on input "search" at bounding box center [391, 330] width 203 height 37
paste input "Robiul Restaurant"
type input "Robiul Restaurant"
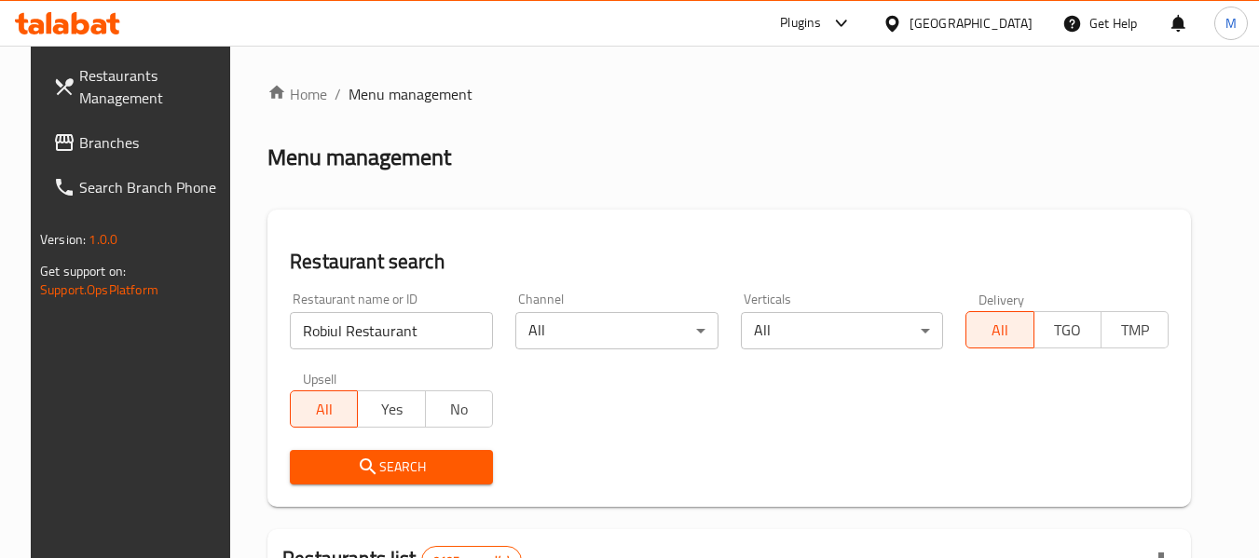
click at [382, 470] on span "Search" at bounding box center [391, 467] width 173 height 23
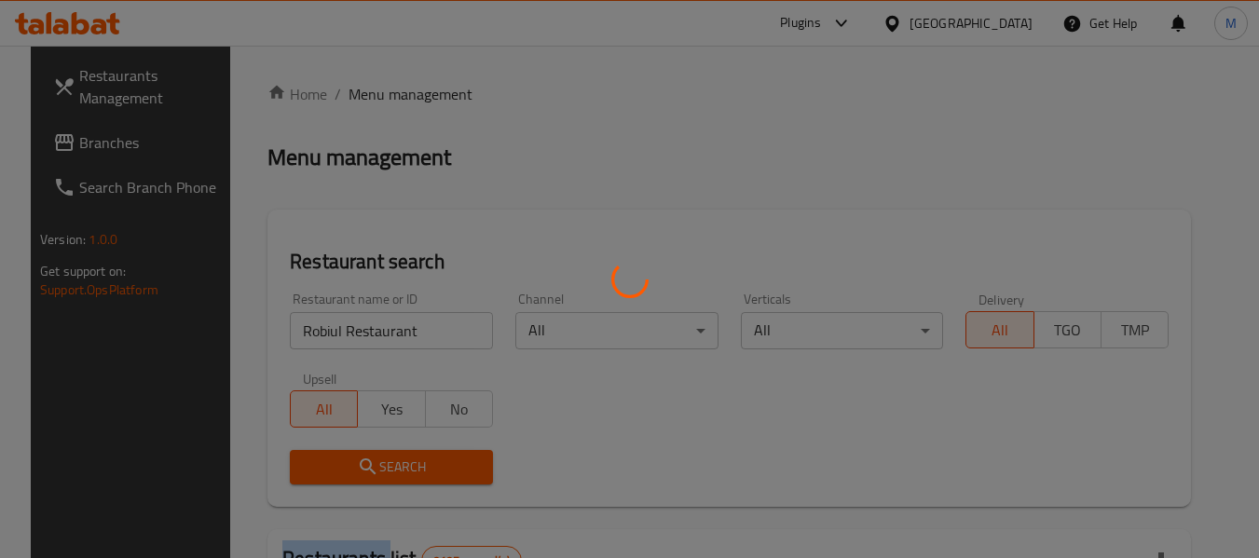
click at [382, 470] on div at bounding box center [629, 279] width 1259 height 558
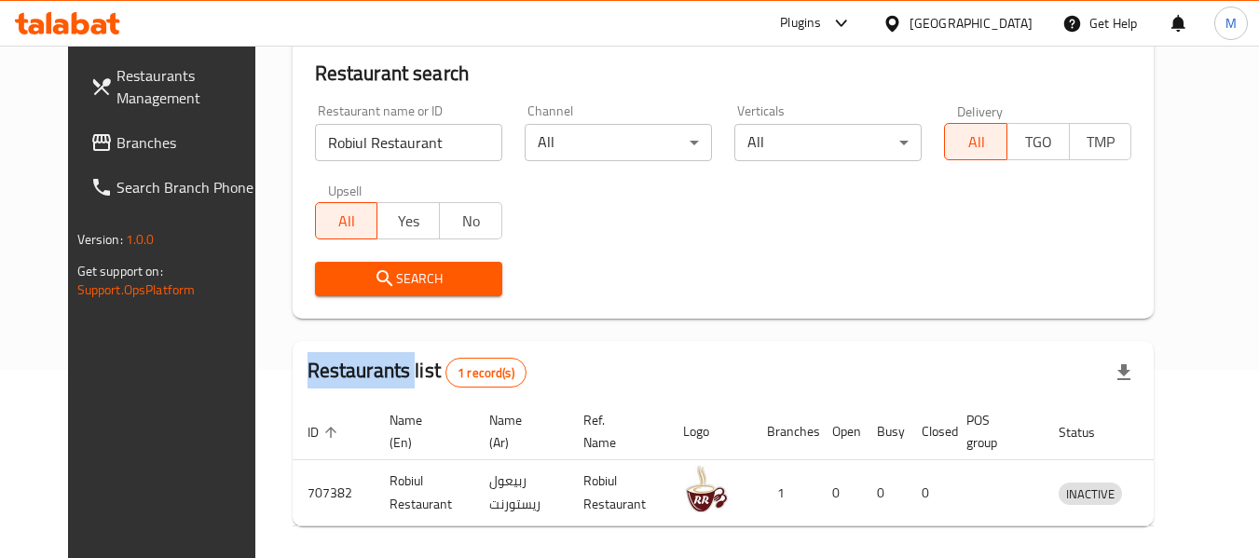
scroll to position [250, 0]
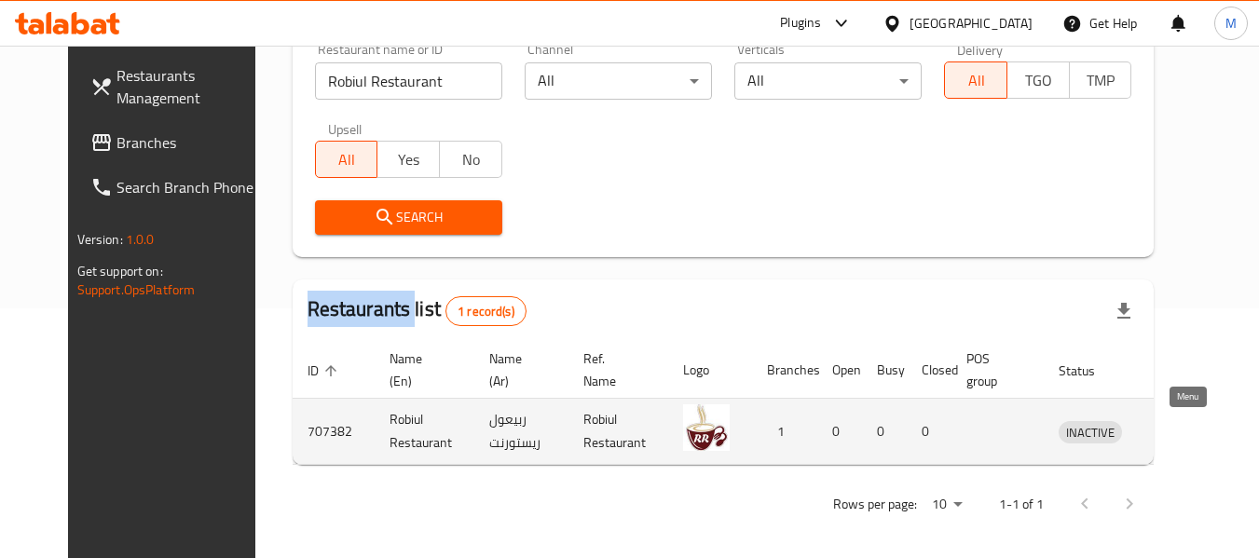
click at [1179, 436] on icon "enhanced table" at bounding box center [1171, 433] width 21 height 16
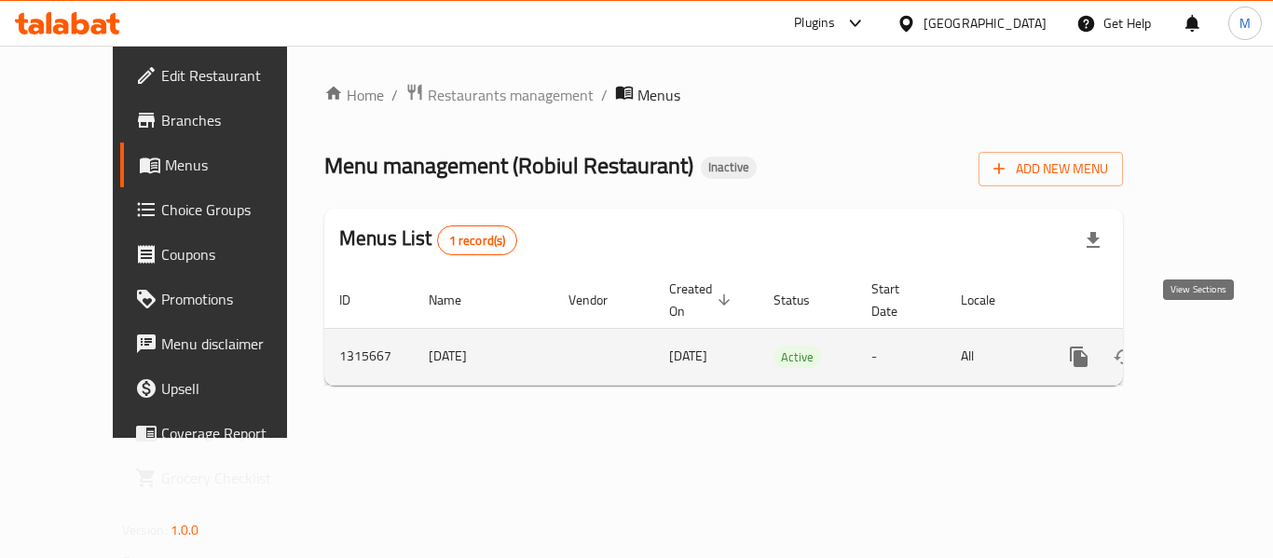
click at [1208, 348] on link "enhanced table" at bounding box center [1213, 357] width 45 height 45
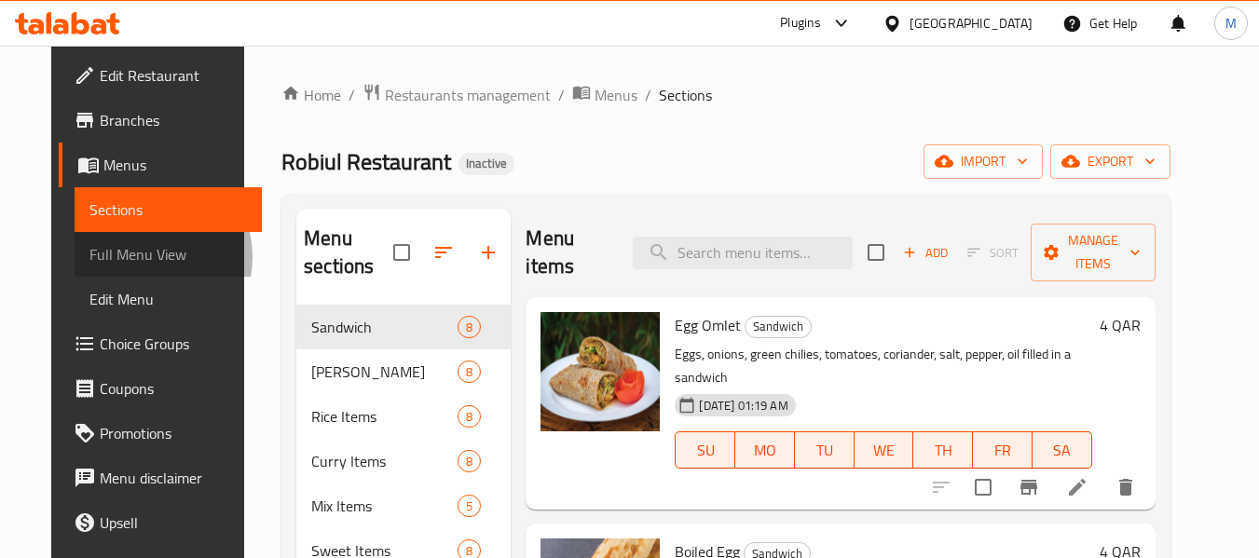
click at [97, 257] on span "Full Menu View" at bounding box center [168, 254] width 158 height 22
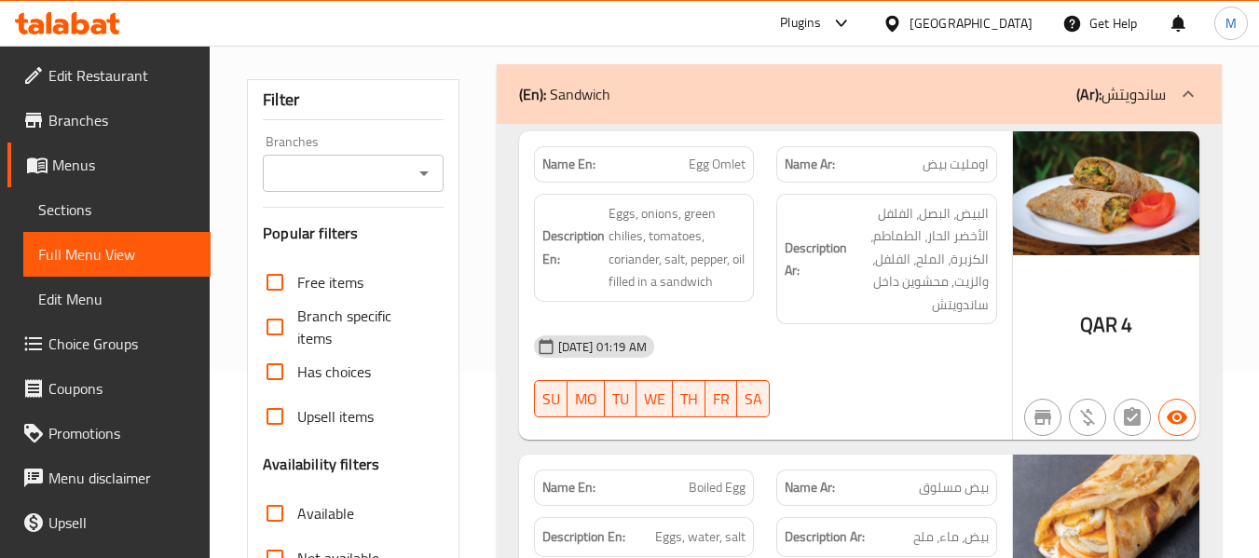
scroll to position [466, 0]
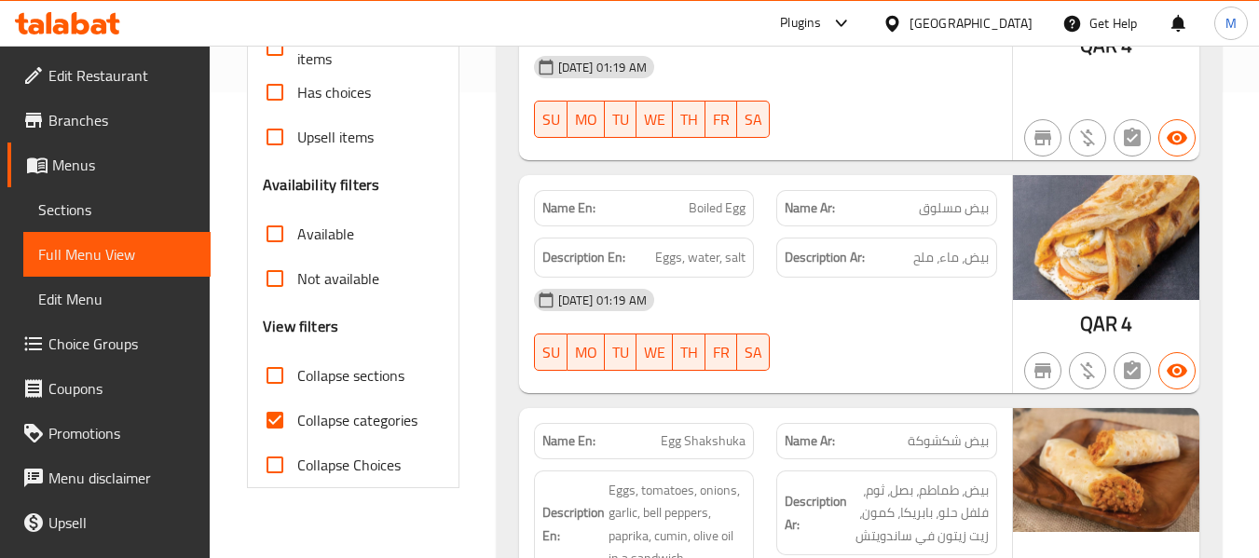
click at [328, 423] on span "Collapse categories" at bounding box center [357, 420] width 120 height 22
click at [297, 423] on input "Collapse categories" at bounding box center [275, 420] width 45 height 45
checkbox input "false"
